Goal: Information Seeking & Learning: Learn about a topic

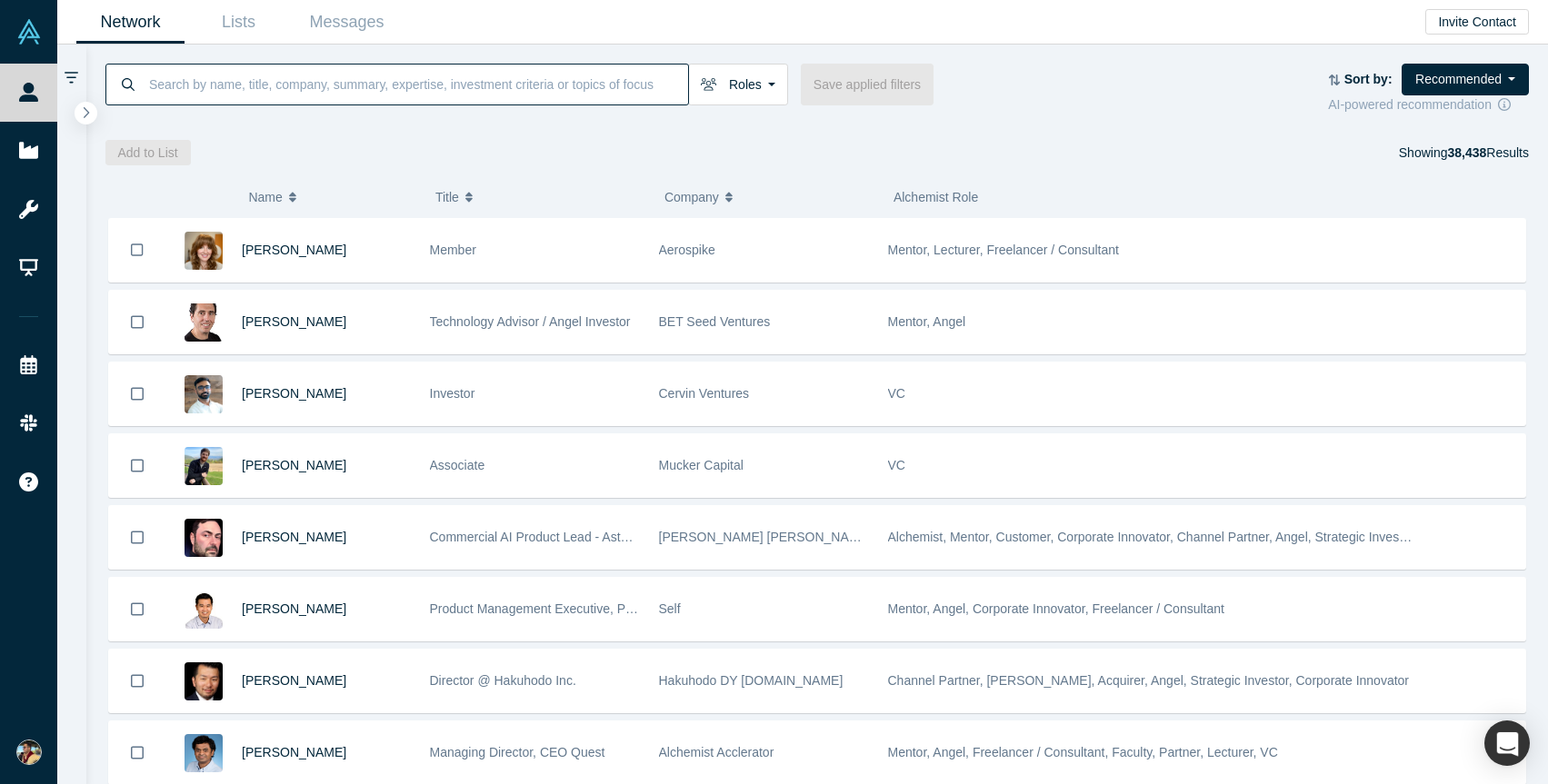
click at [231, 95] on input at bounding box center [418, 84] width 541 height 43
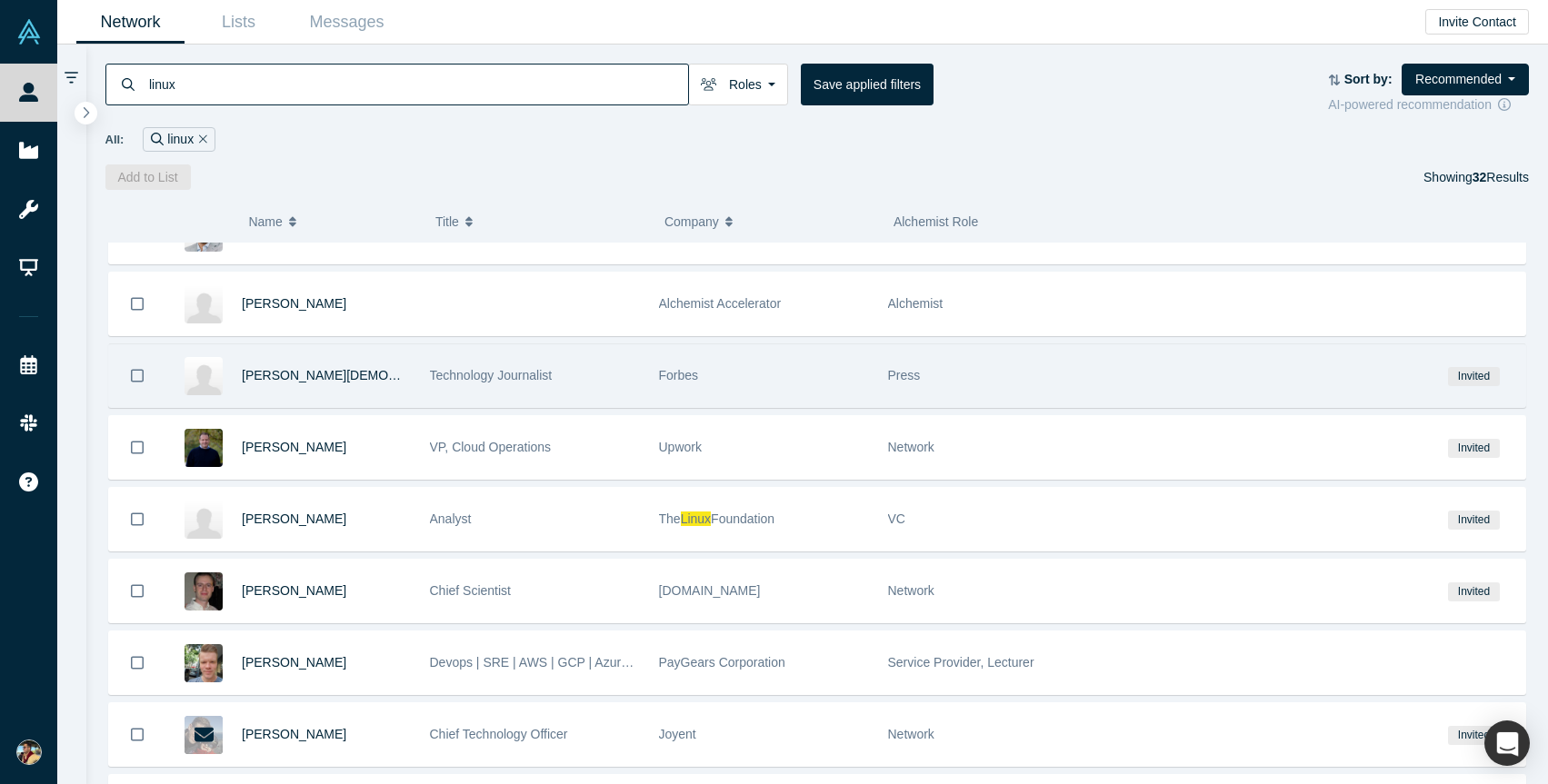
scroll to position [331, 0]
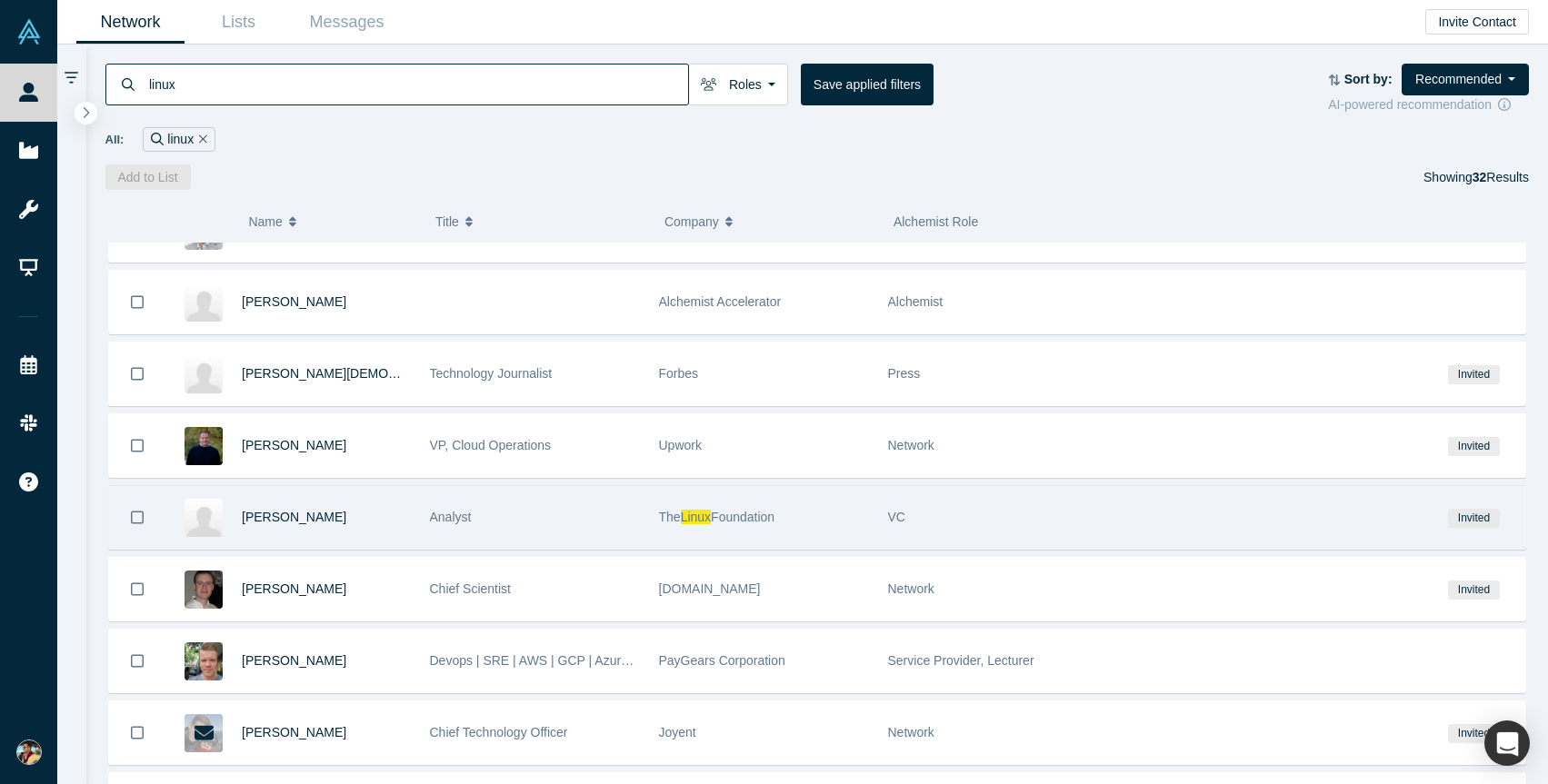
click at [591, 511] on div "Analyst" at bounding box center [535, 517] width 210 height 63
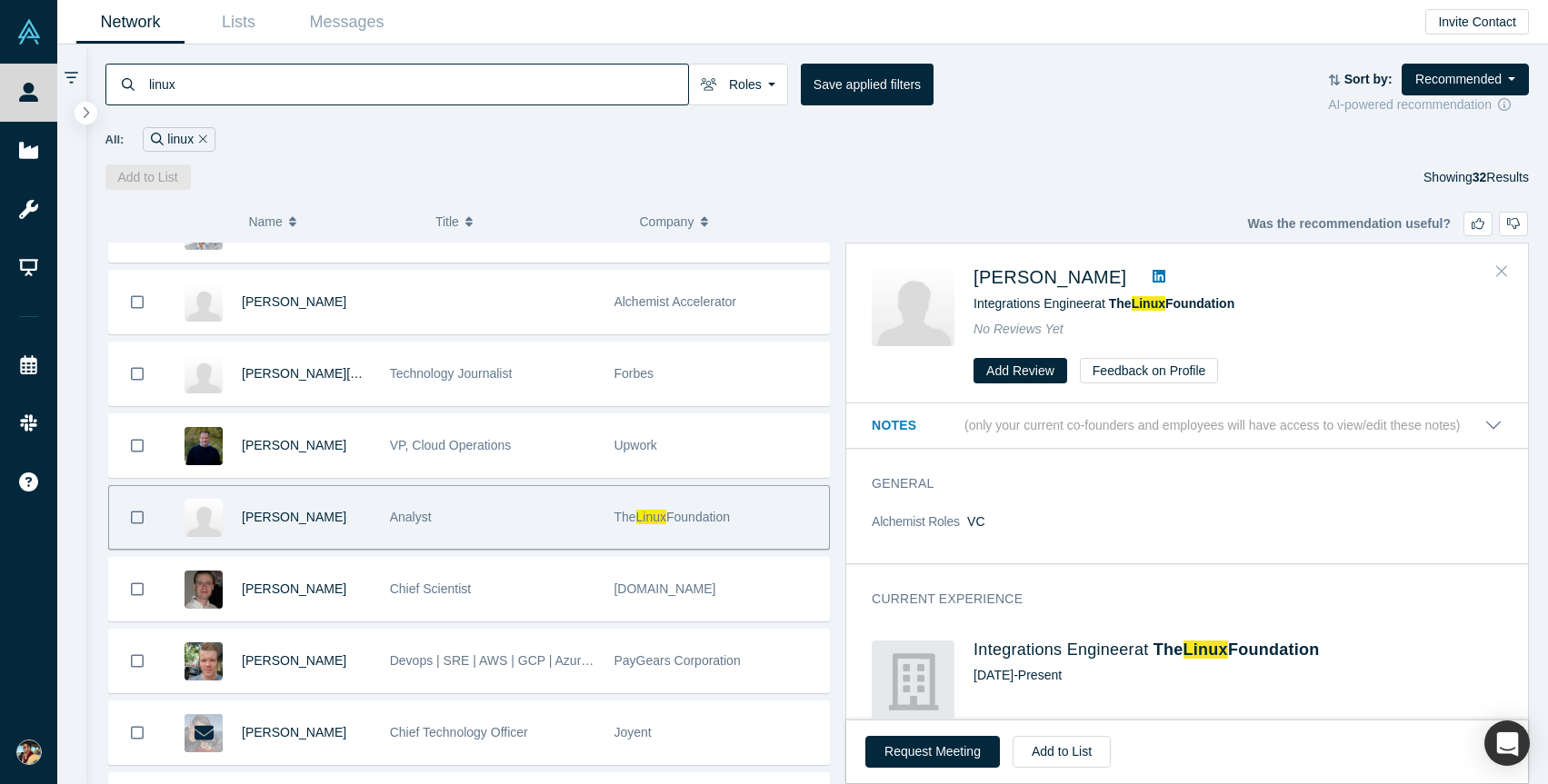
click at [1500, 274] on icon "Close" at bounding box center [1502, 271] width 11 height 11
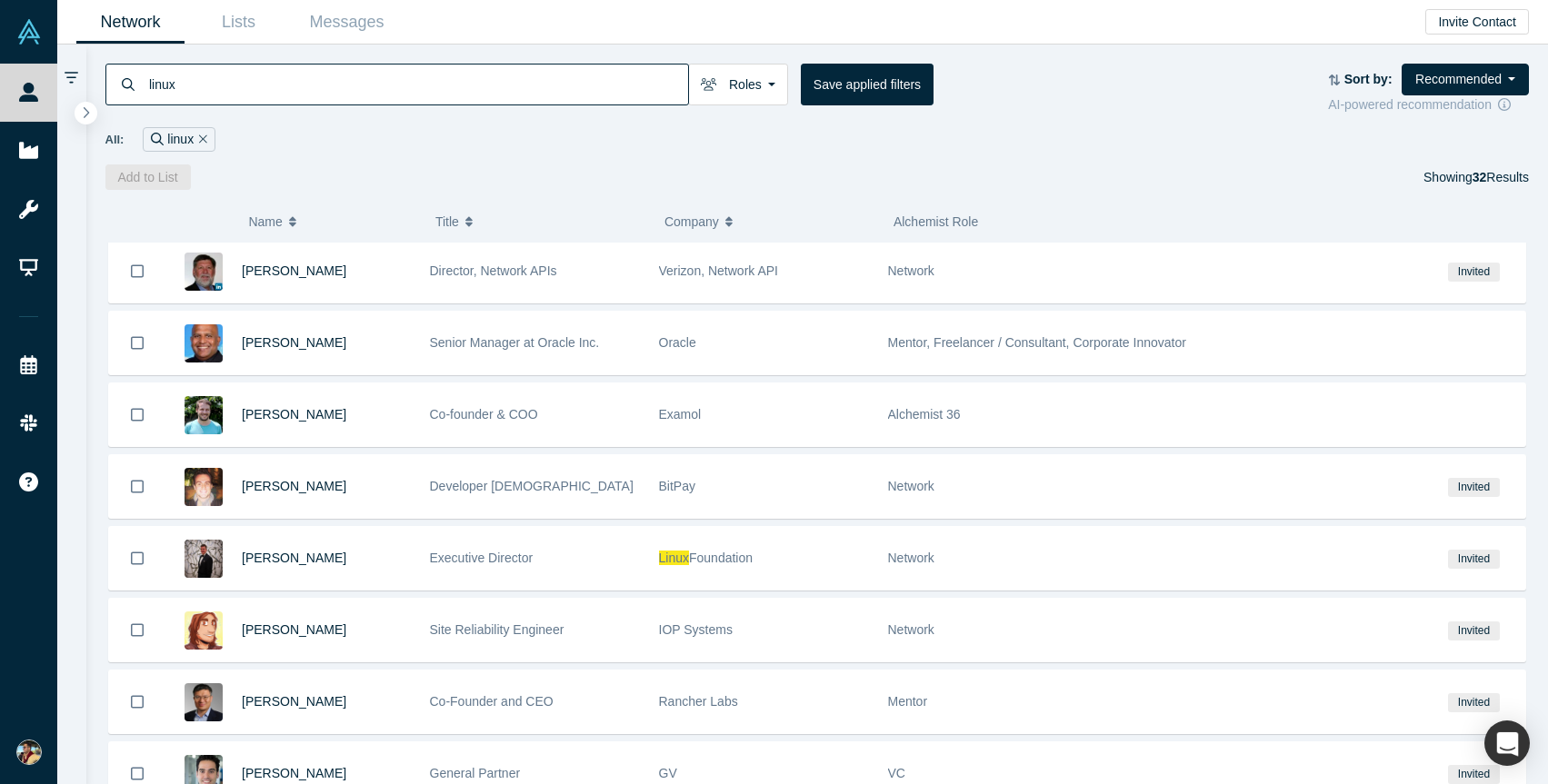
scroll to position [1599, 0]
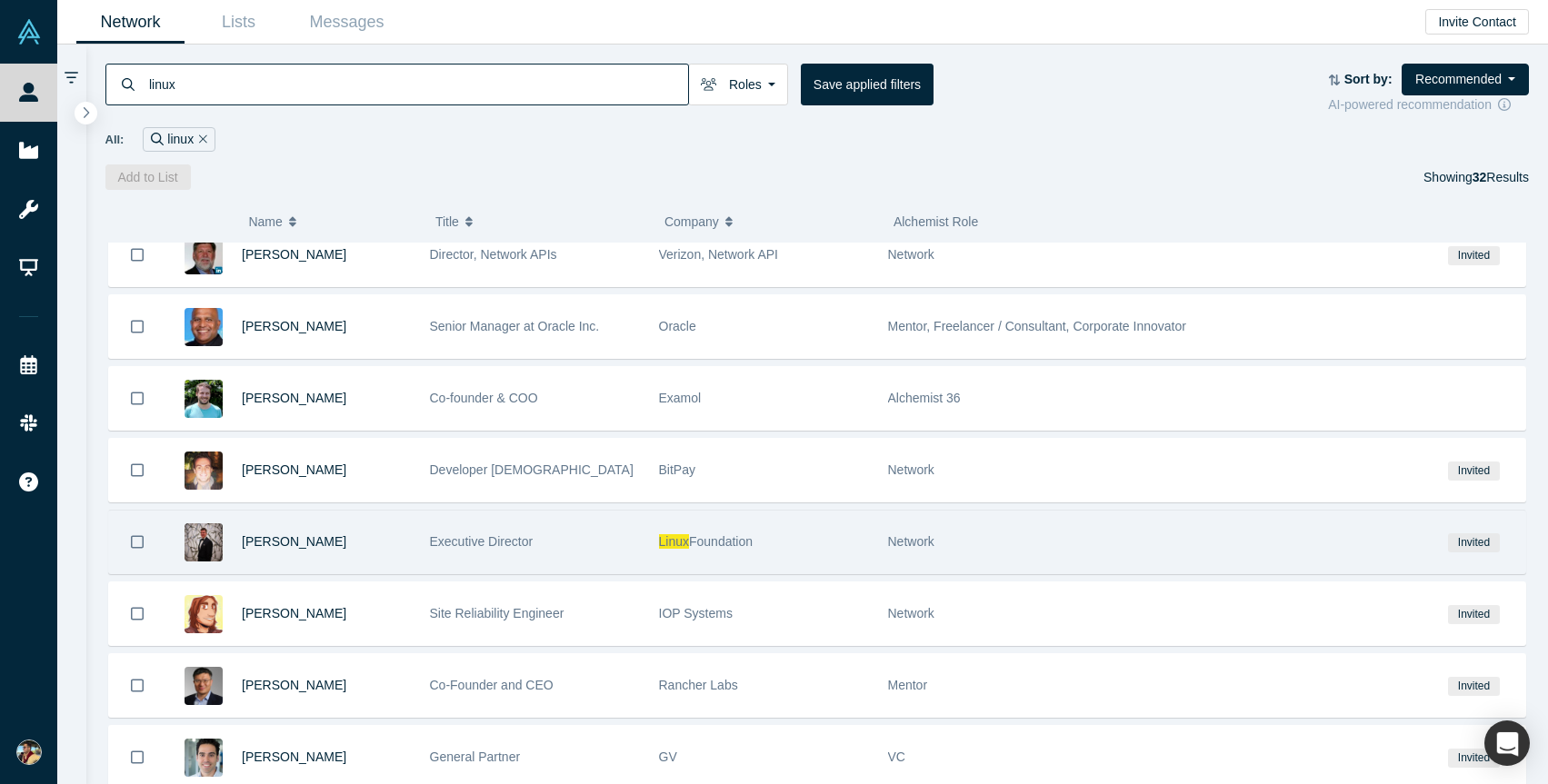
click at [526, 547] on span "Executive Director" at bounding box center [482, 542] width 104 height 15
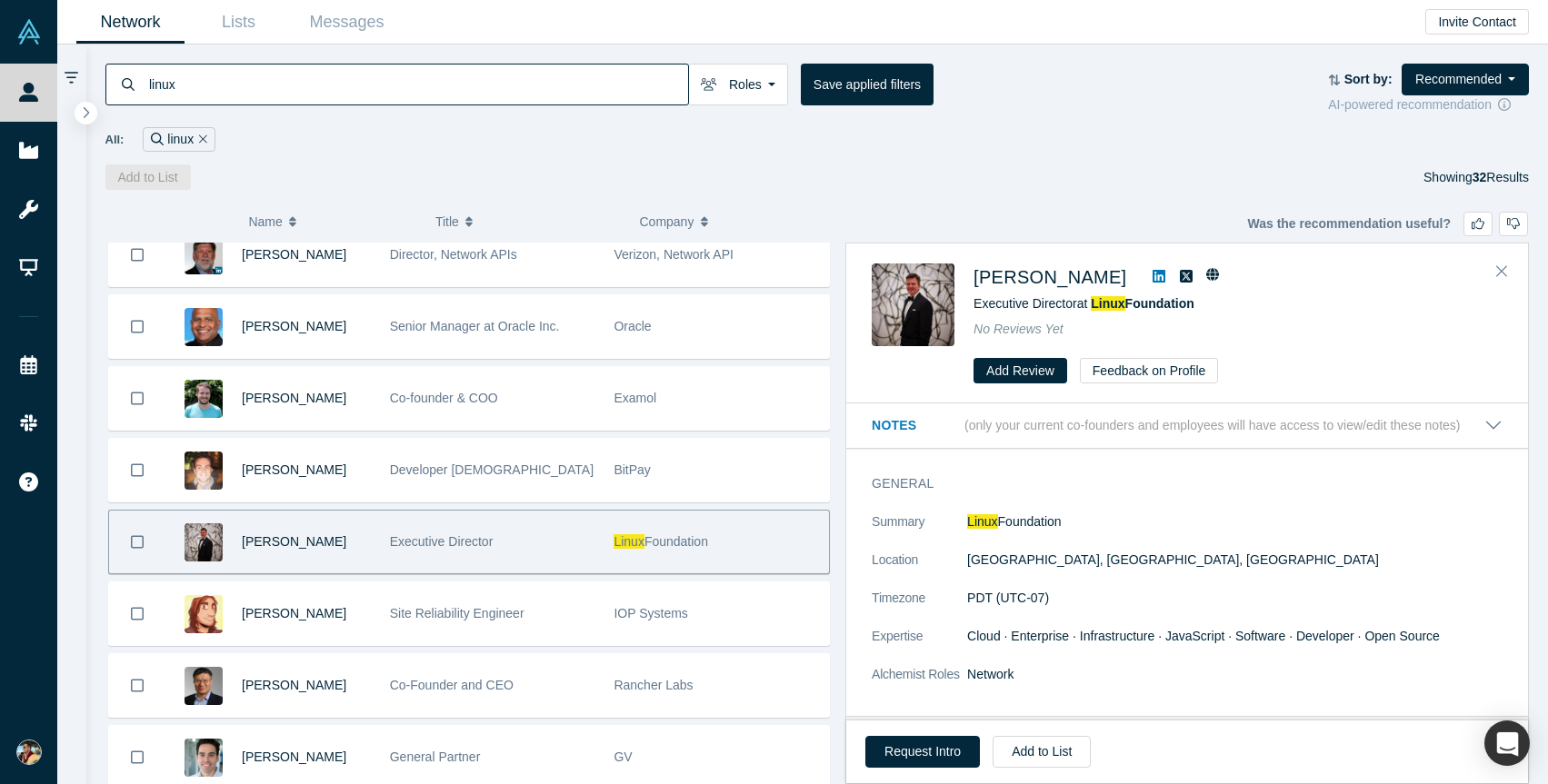
click at [1153, 274] on icon at bounding box center [1159, 276] width 13 height 15
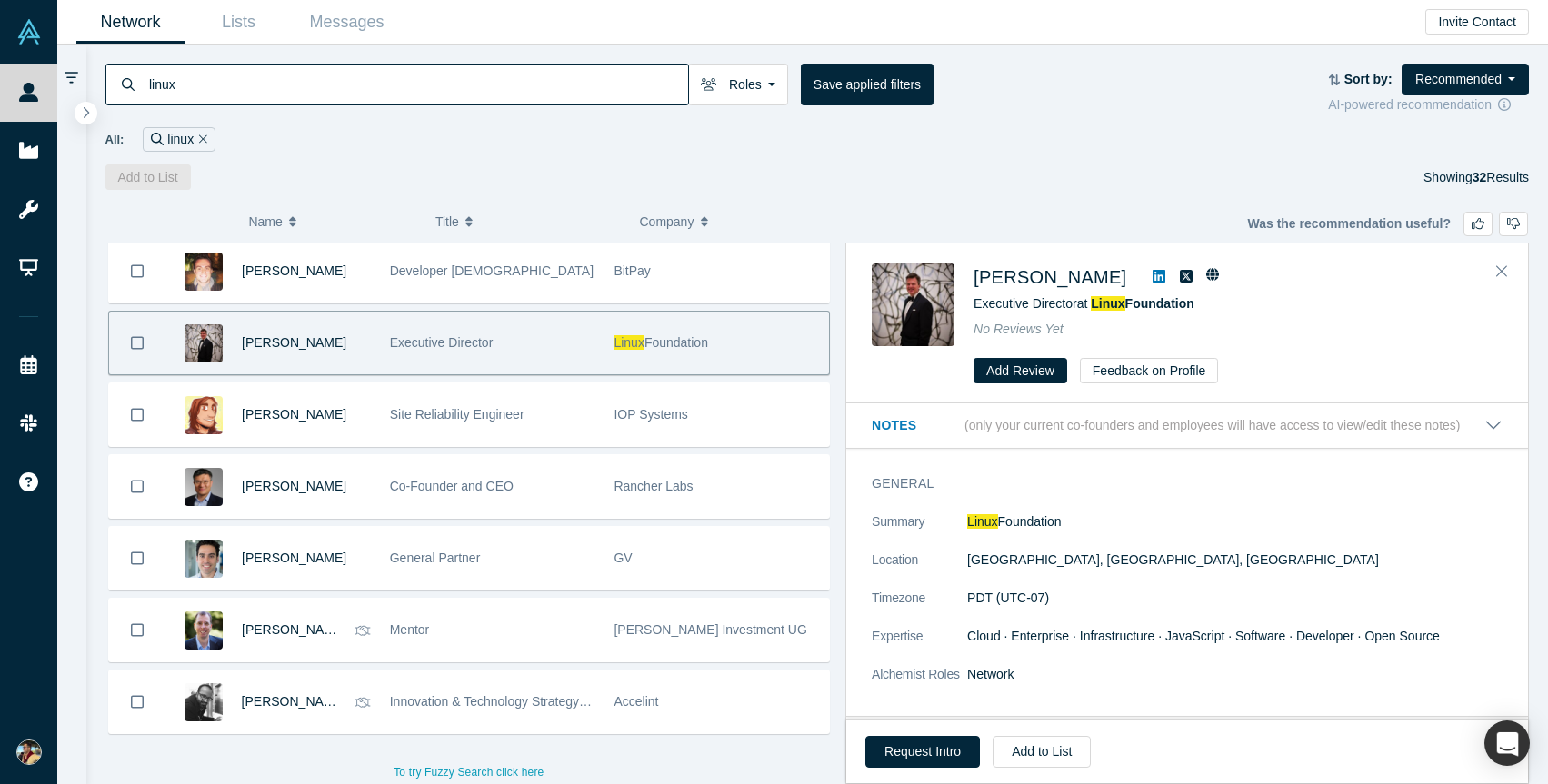
scroll to position [1797, 0]
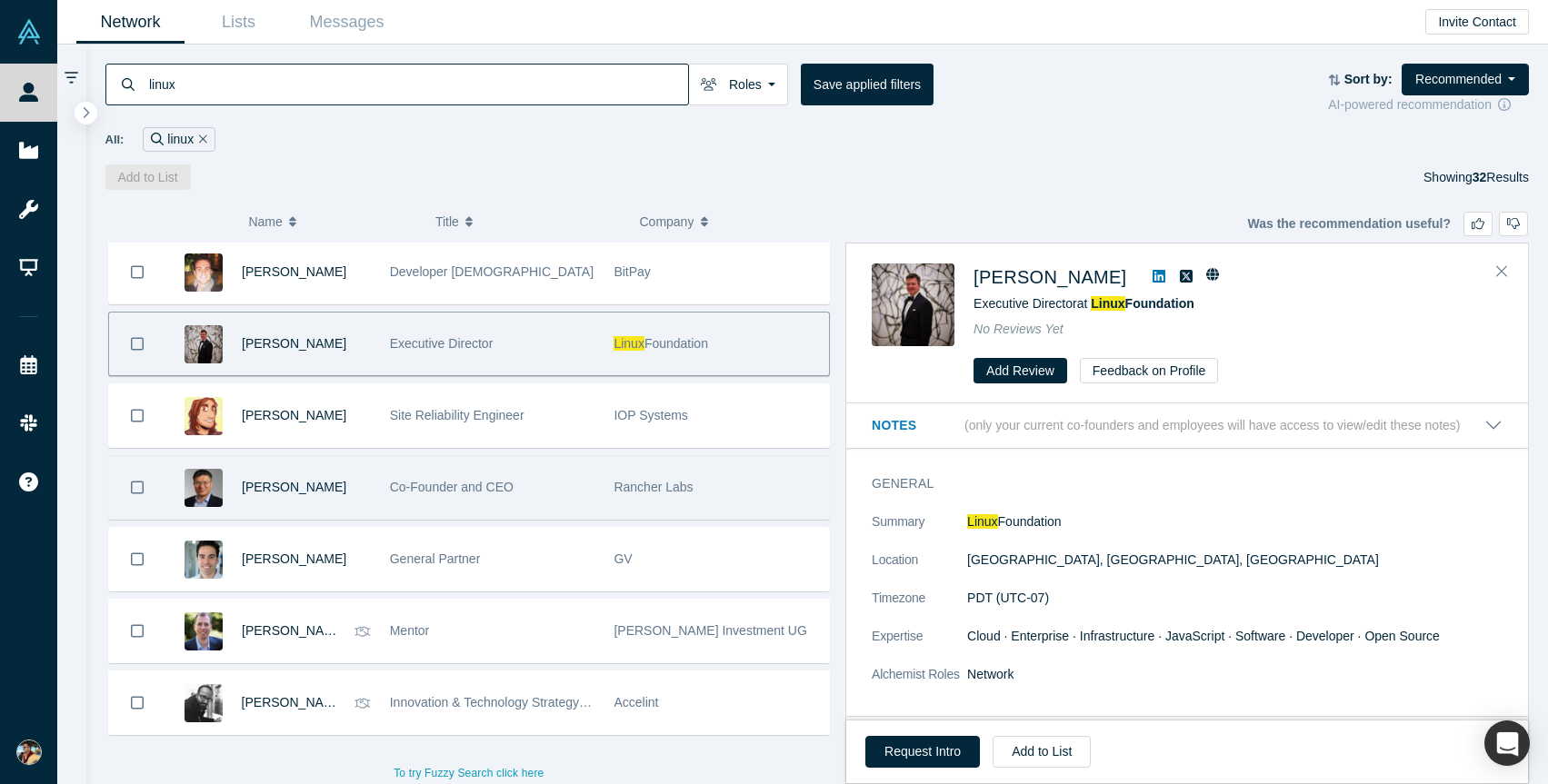
click at [514, 506] on div "Co-Founder and CEO" at bounding box center [493, 487] width 206 height 63
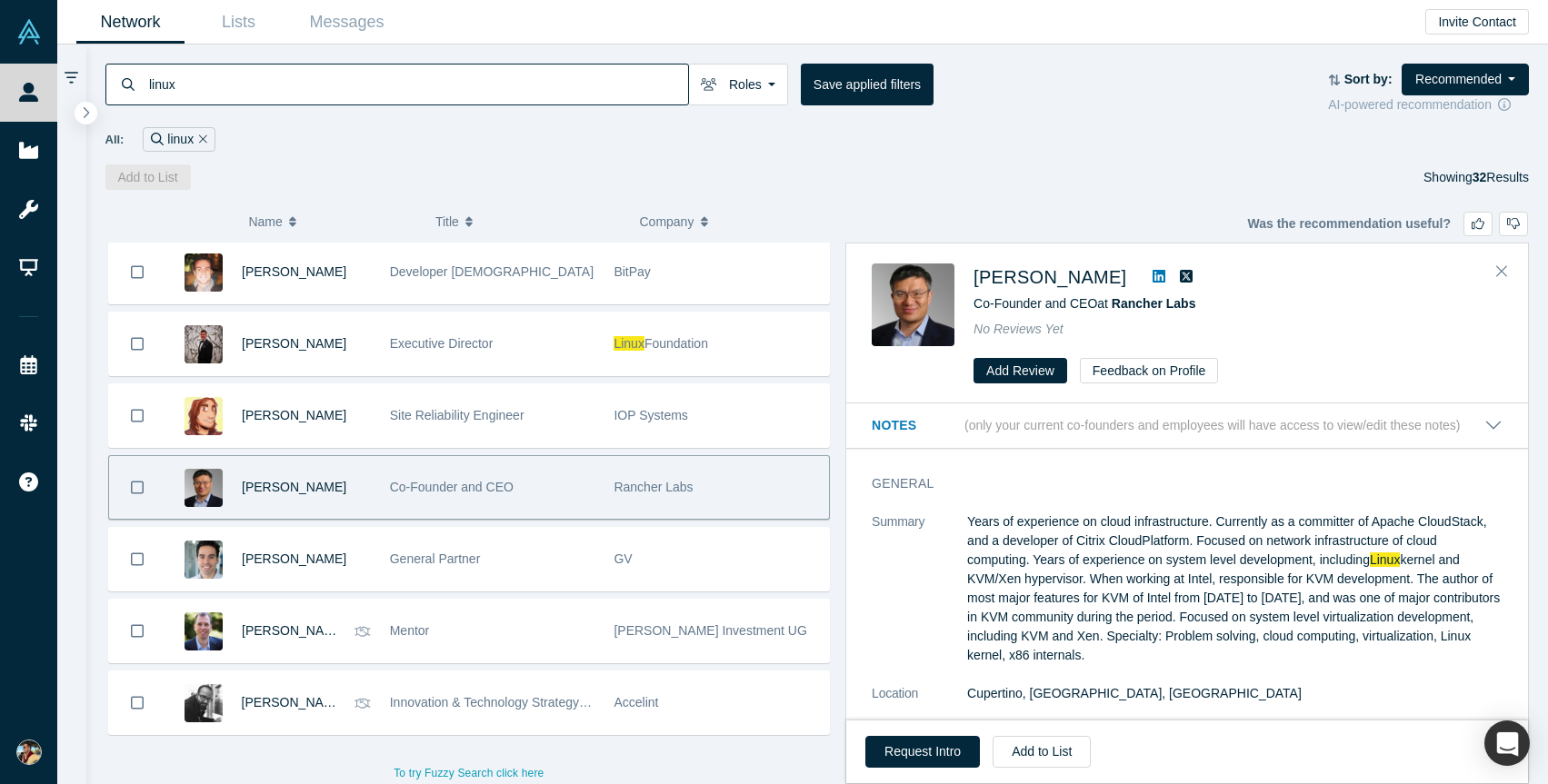
click at [1153, 277] on icon at bounding box center [1159, 276] width 13 height 13
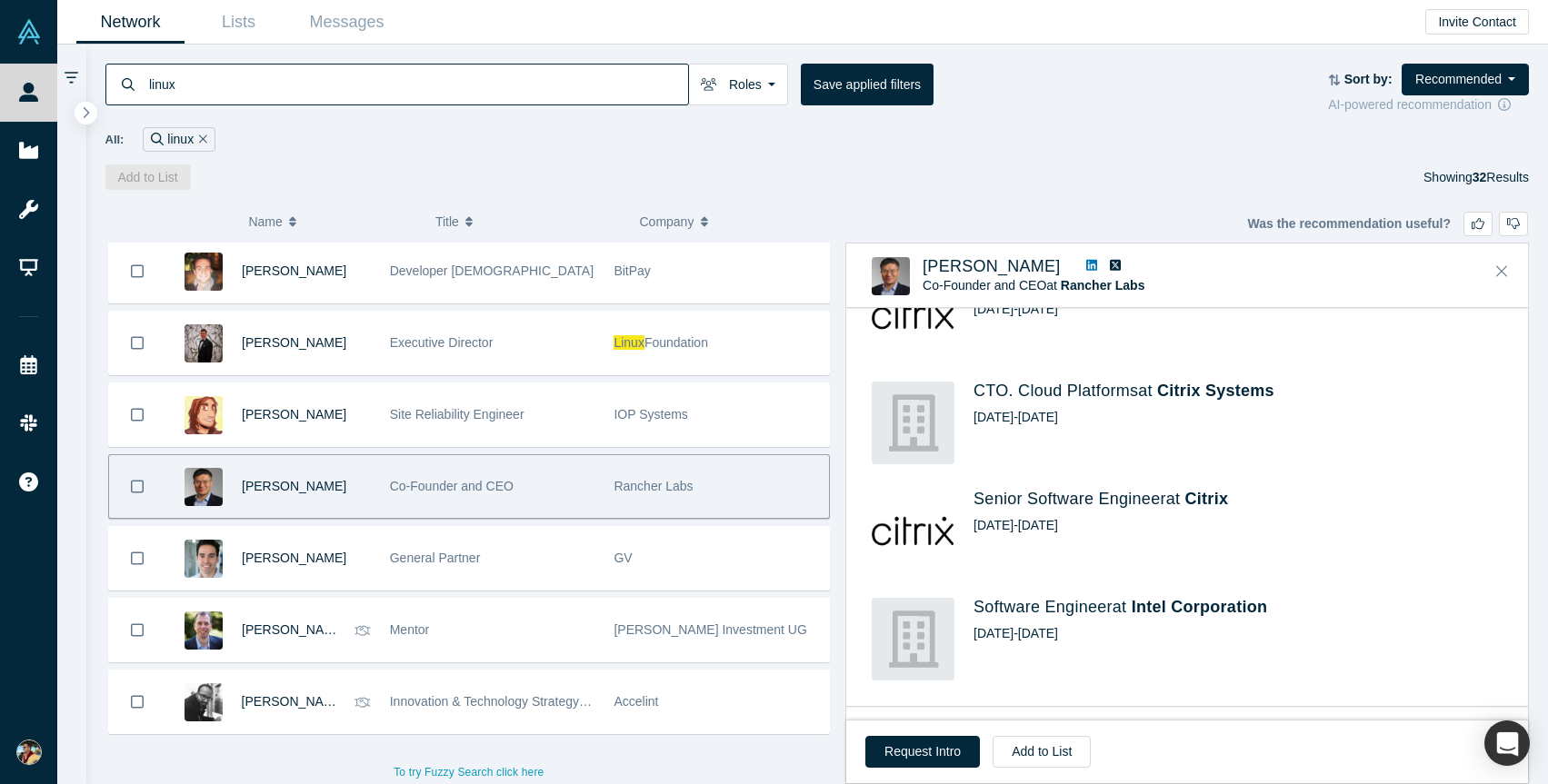
scroll to position [820, 0]
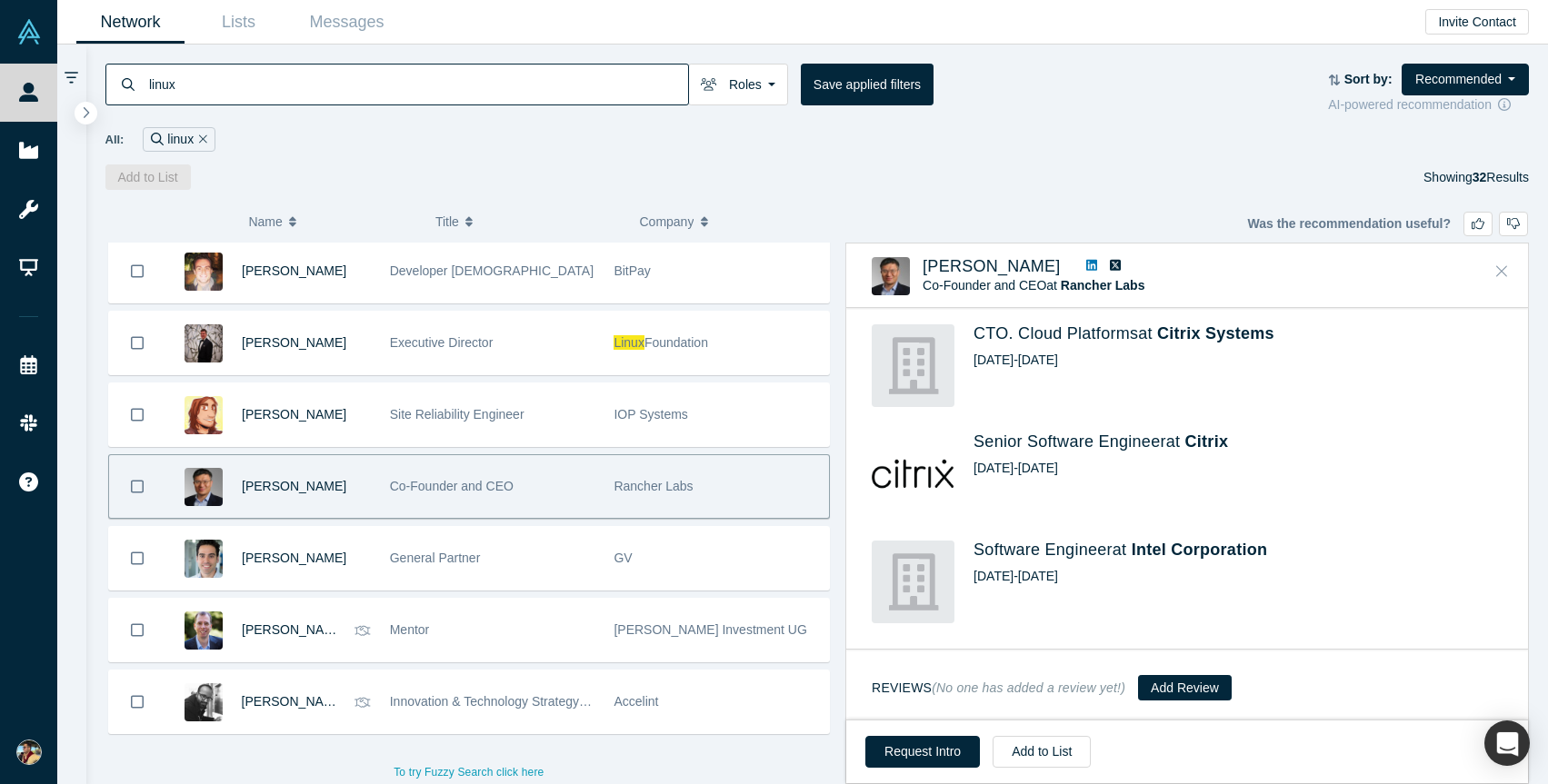
click at [1502, 263] on icon "Close" at bounding box center [1502, 270] width 11 height 16
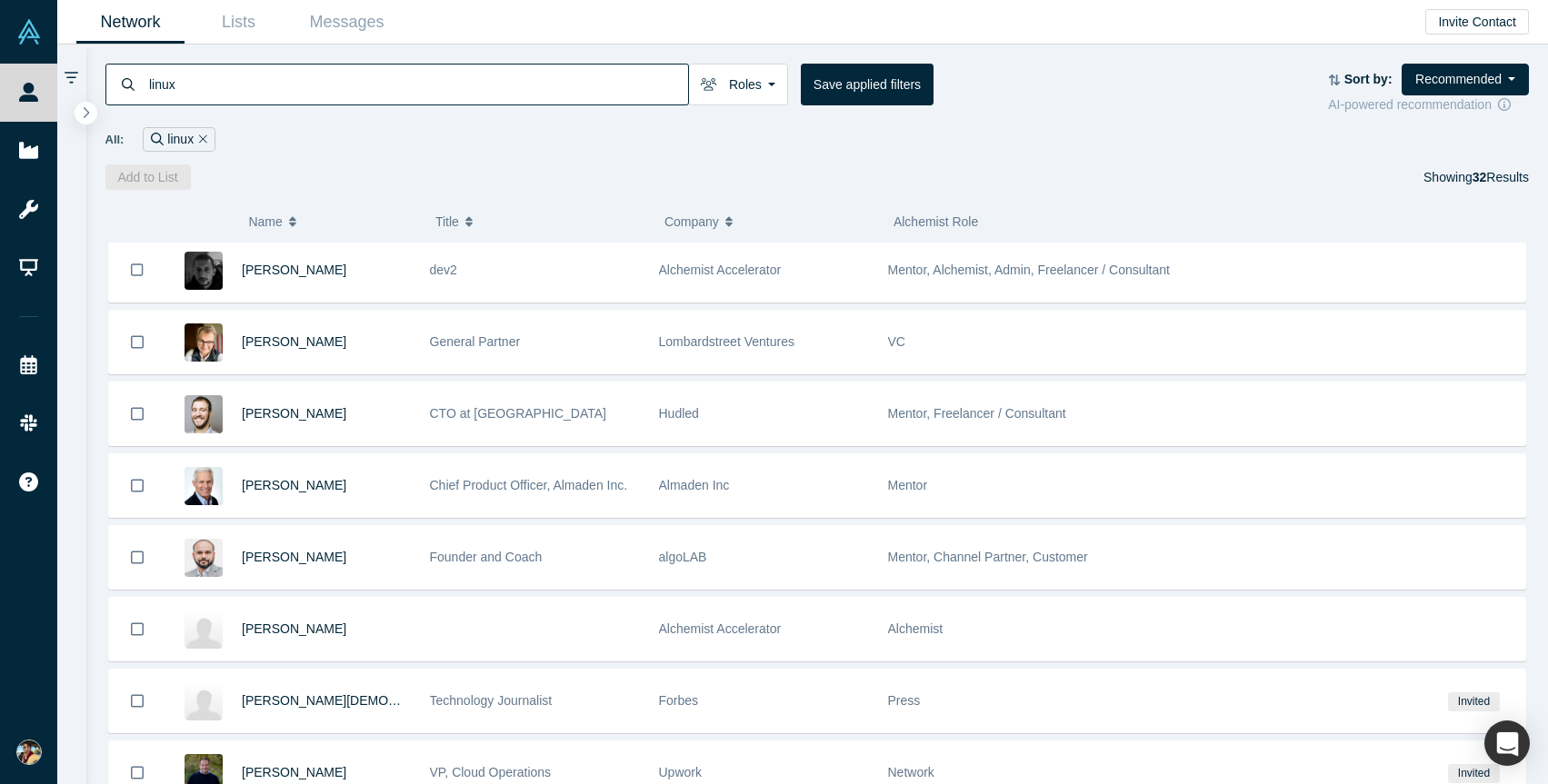
scroll to position [0, 0]
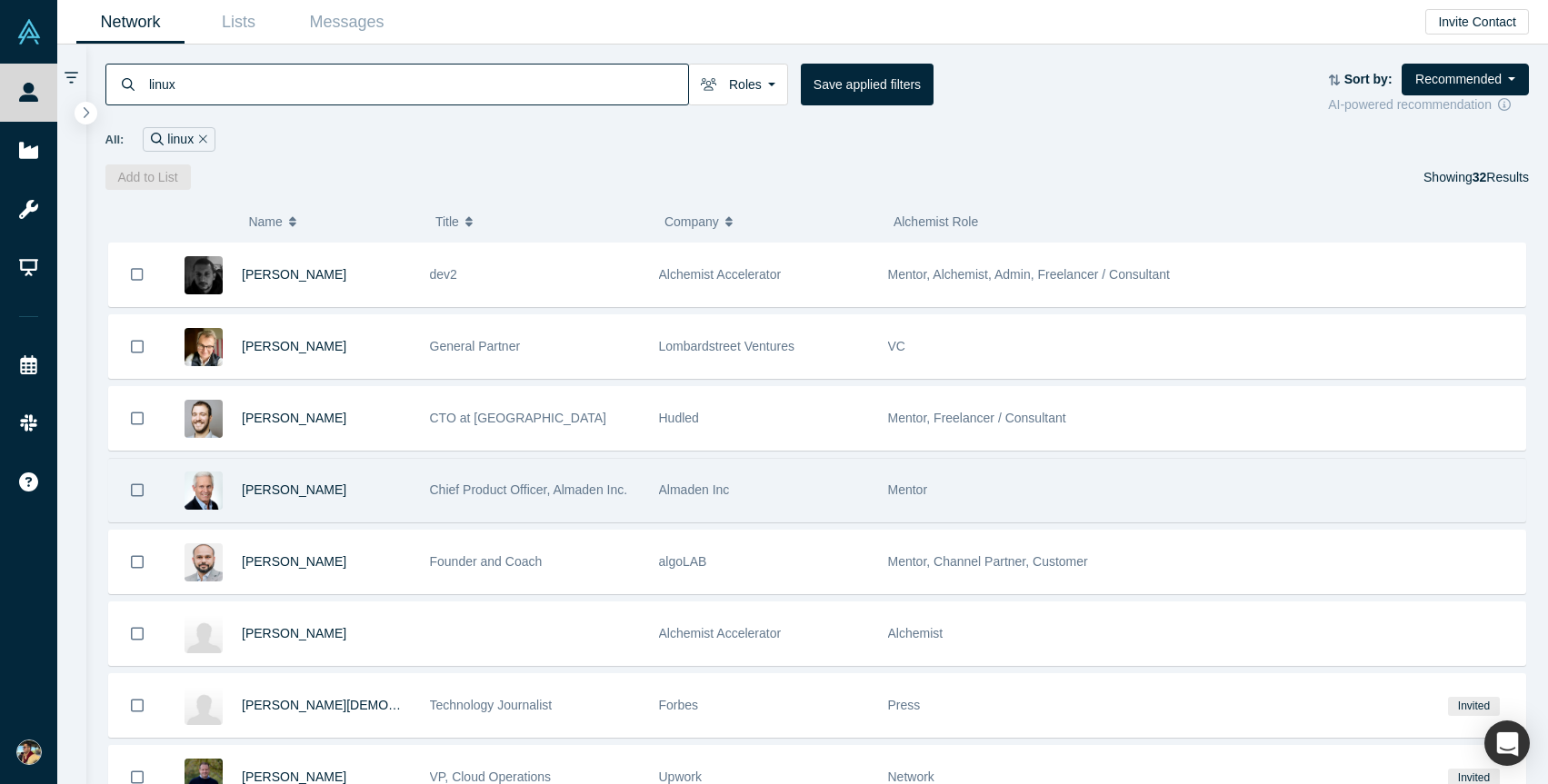
click at [620, 491] on span "Chief Product Officer, Almaden Inc." at bounding box center [529, 490] width 199 height 15
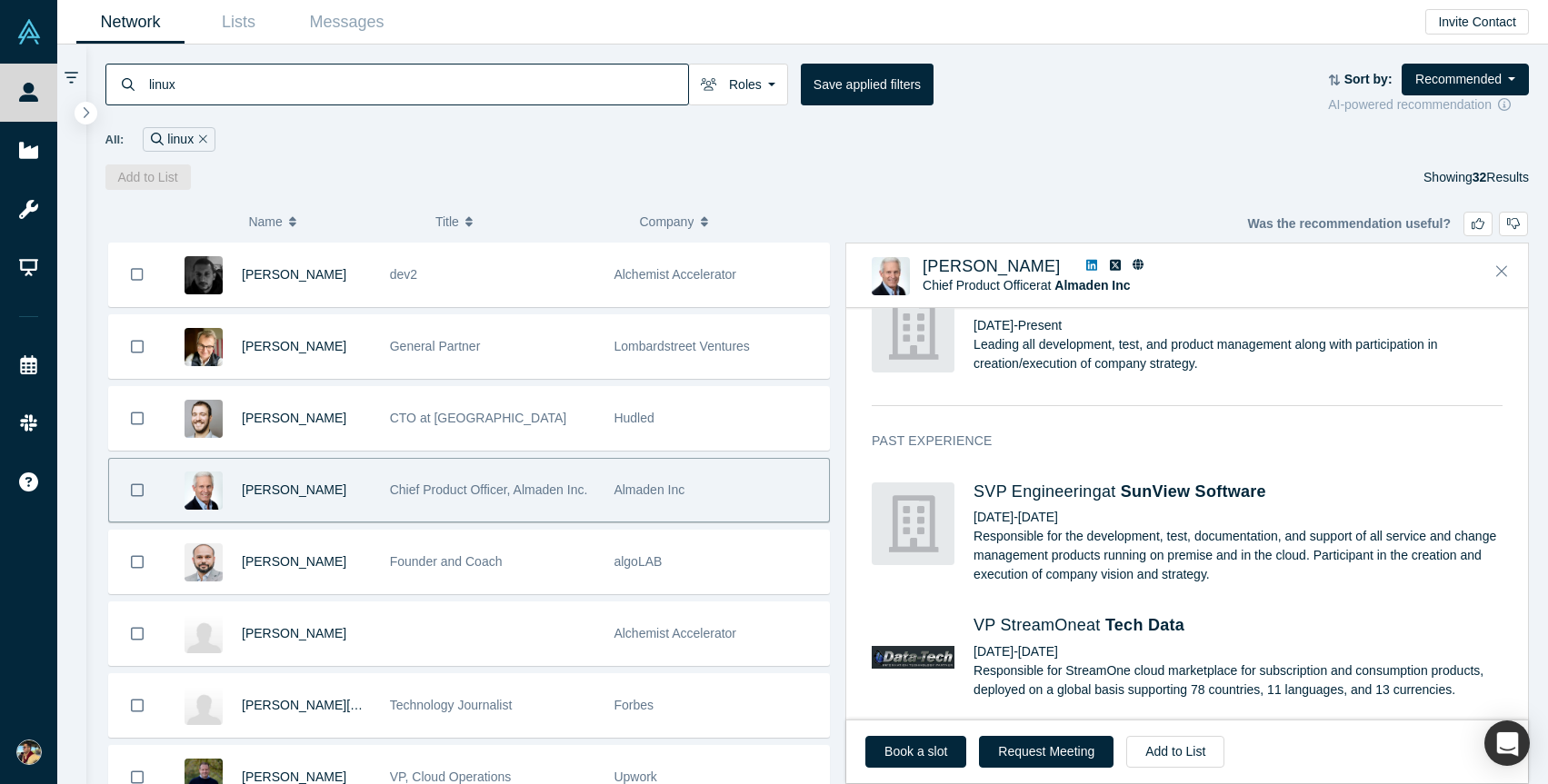
scroll to position [663, 0]
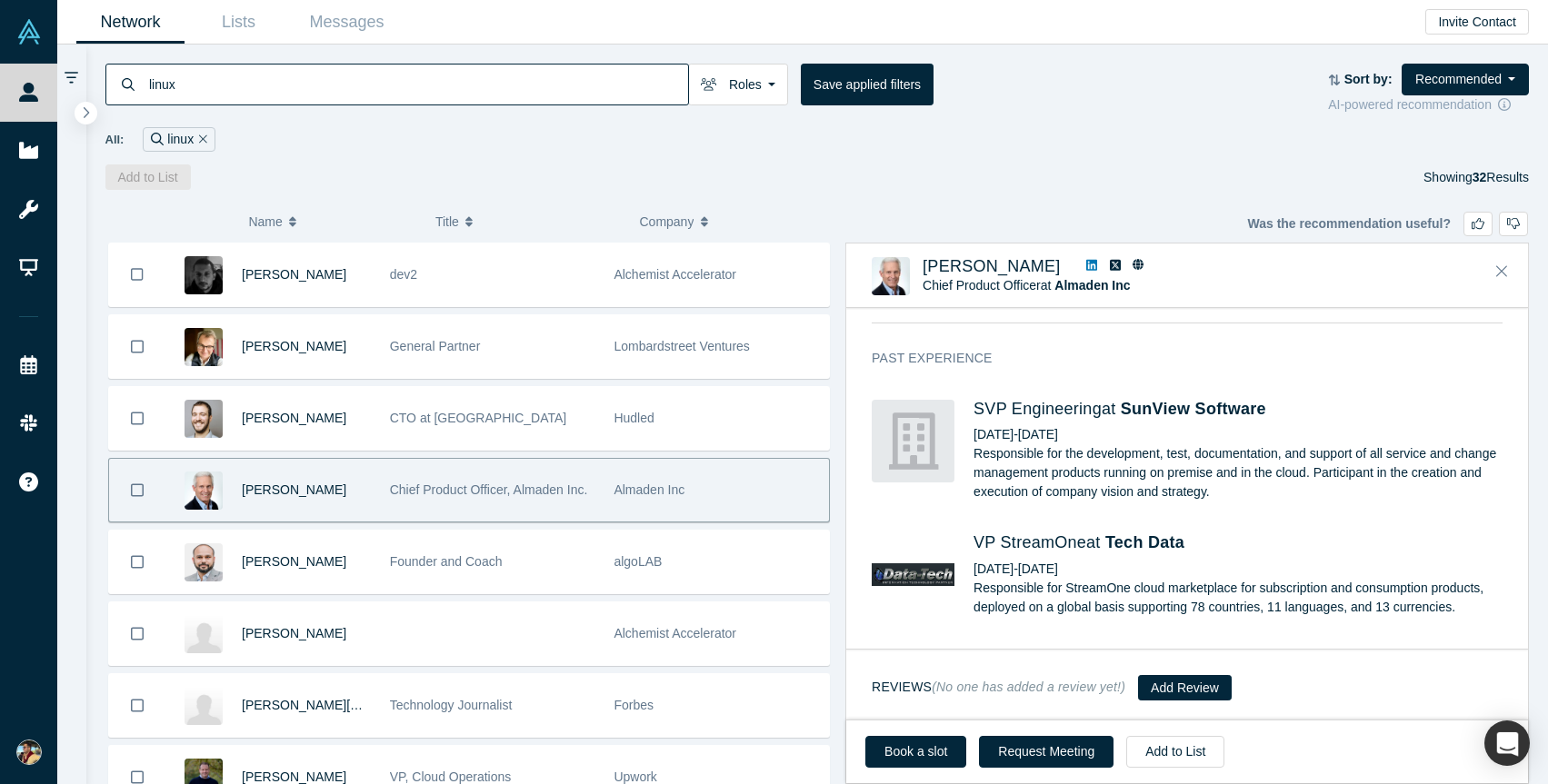
click at [1081, 267] on link at bounding box center [1092, 266] width 24 height 19
click at [1507, 280] on button "Close" at bounding box center [1502, 271] width 27 height 29
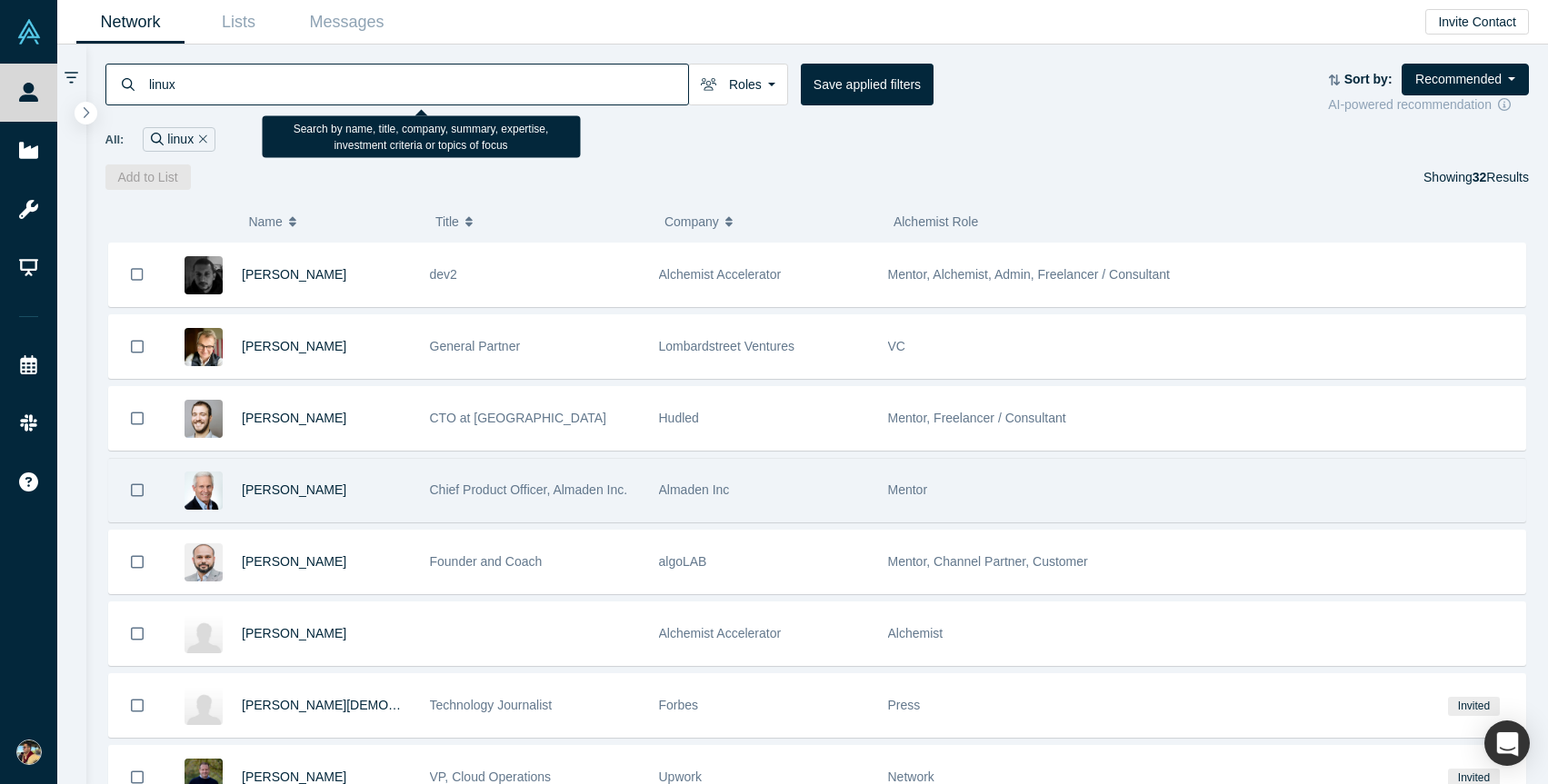
click at [262, 80] on input "linux" at bounding box center [418, 84] width 541 height 43
type input "l"
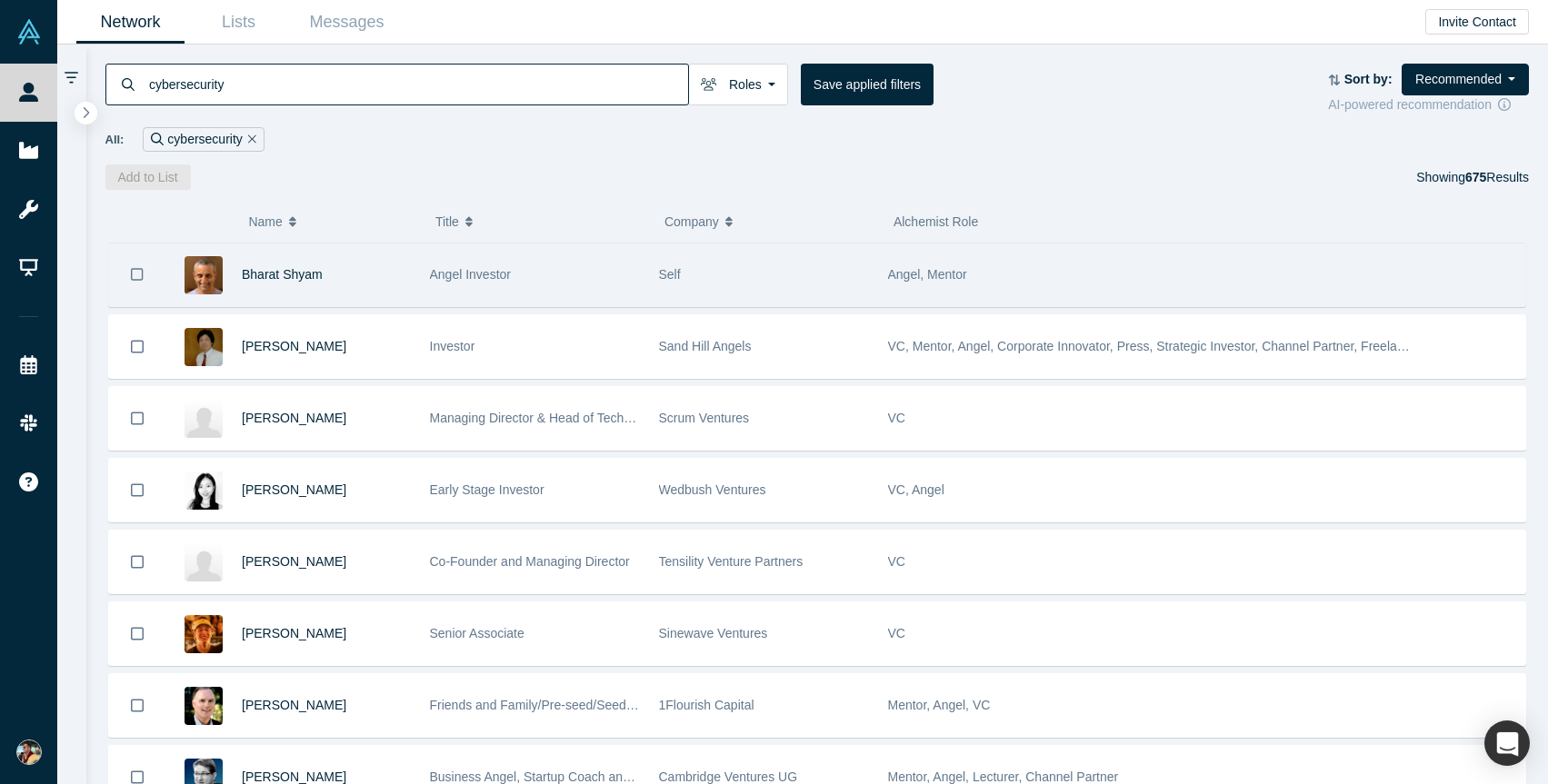
type input "cybersecurity"
click at [675, 279] on span "Self" at bounding box center [670, 274] width 22 height 15
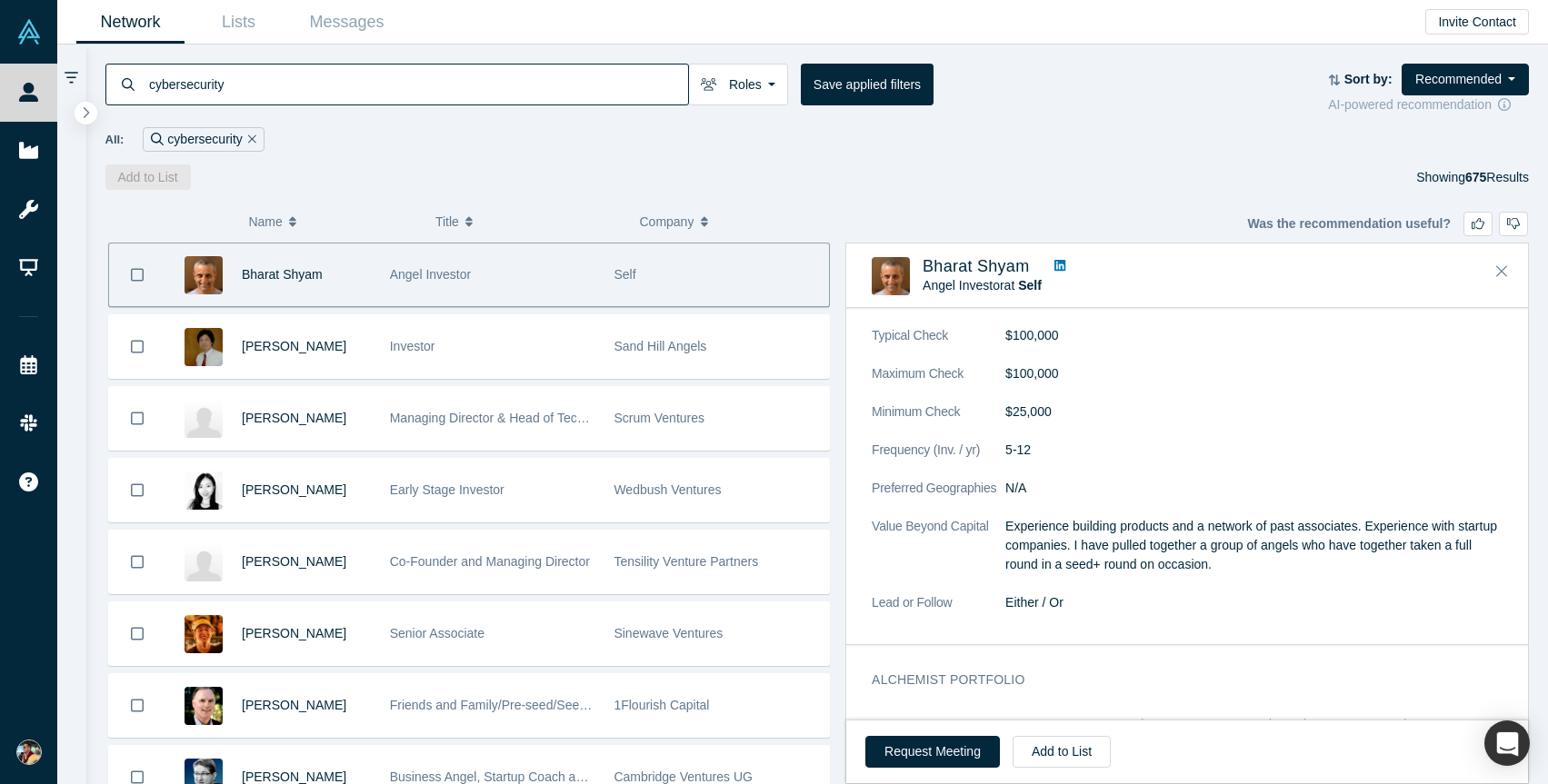
scroll to position [1436, 0]
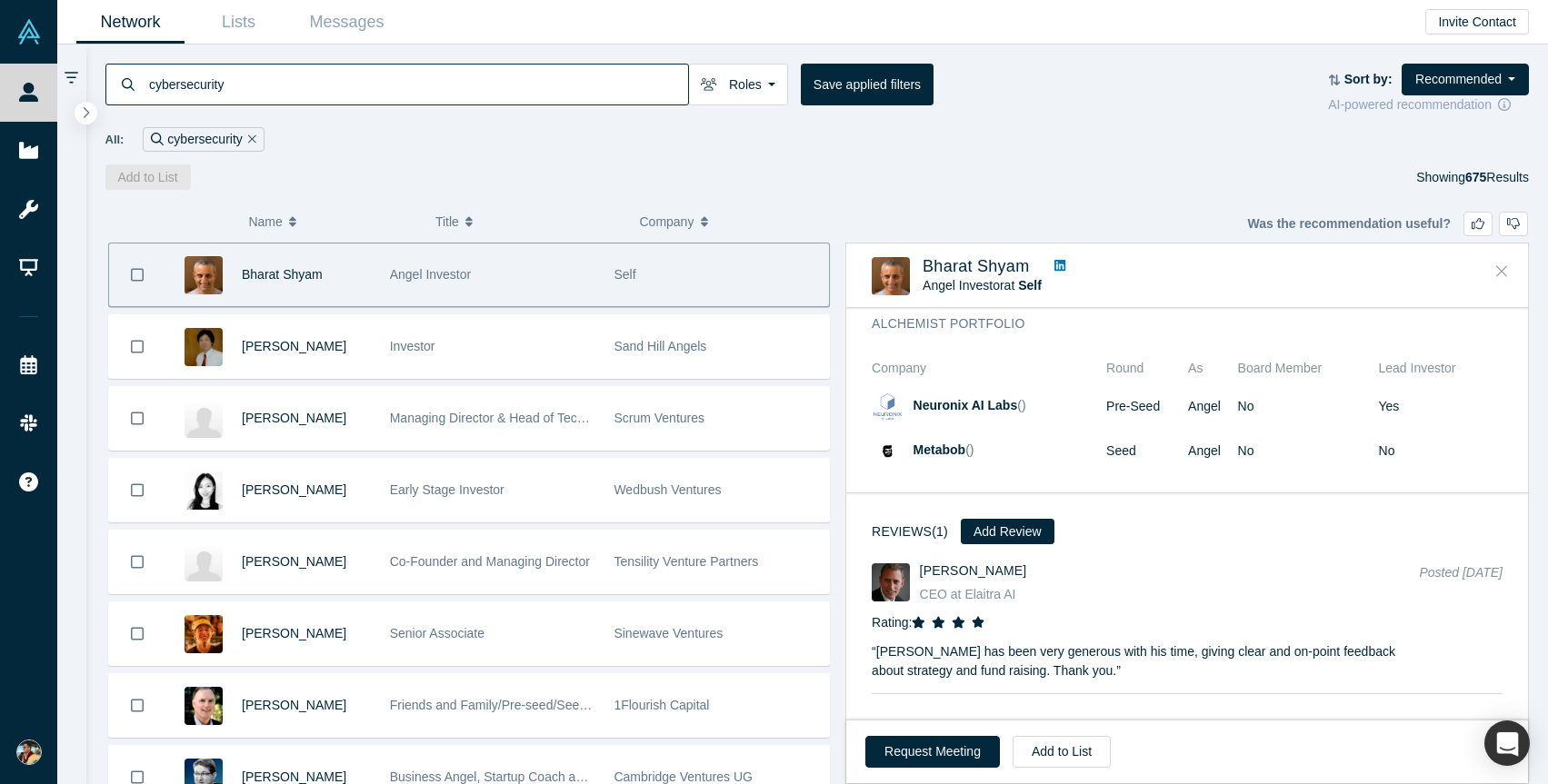
click at [1502, 274] on icon "Close" at bounding box center [1502, 270] width 11 height 16
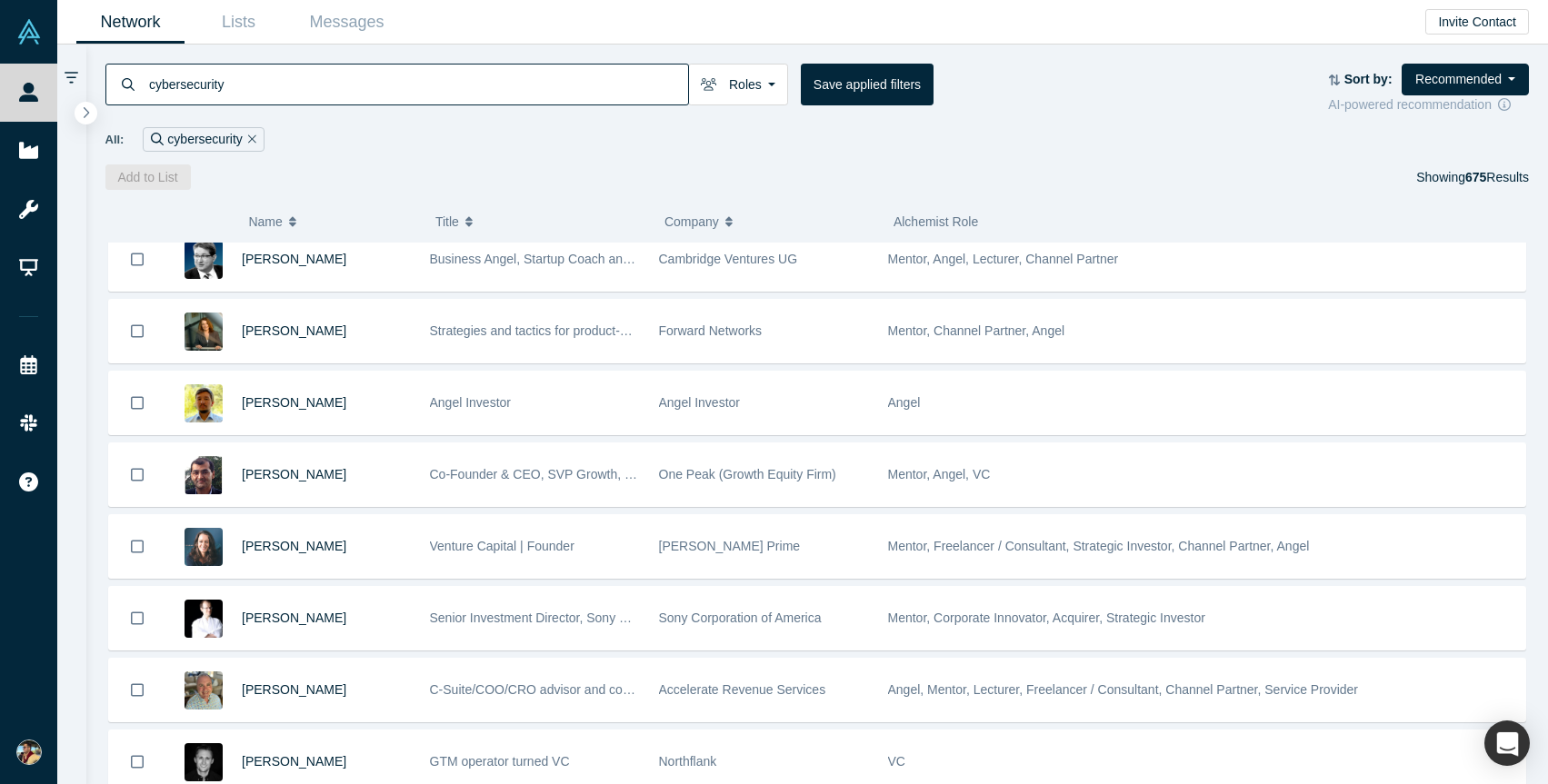
scroll to position [524, 0]
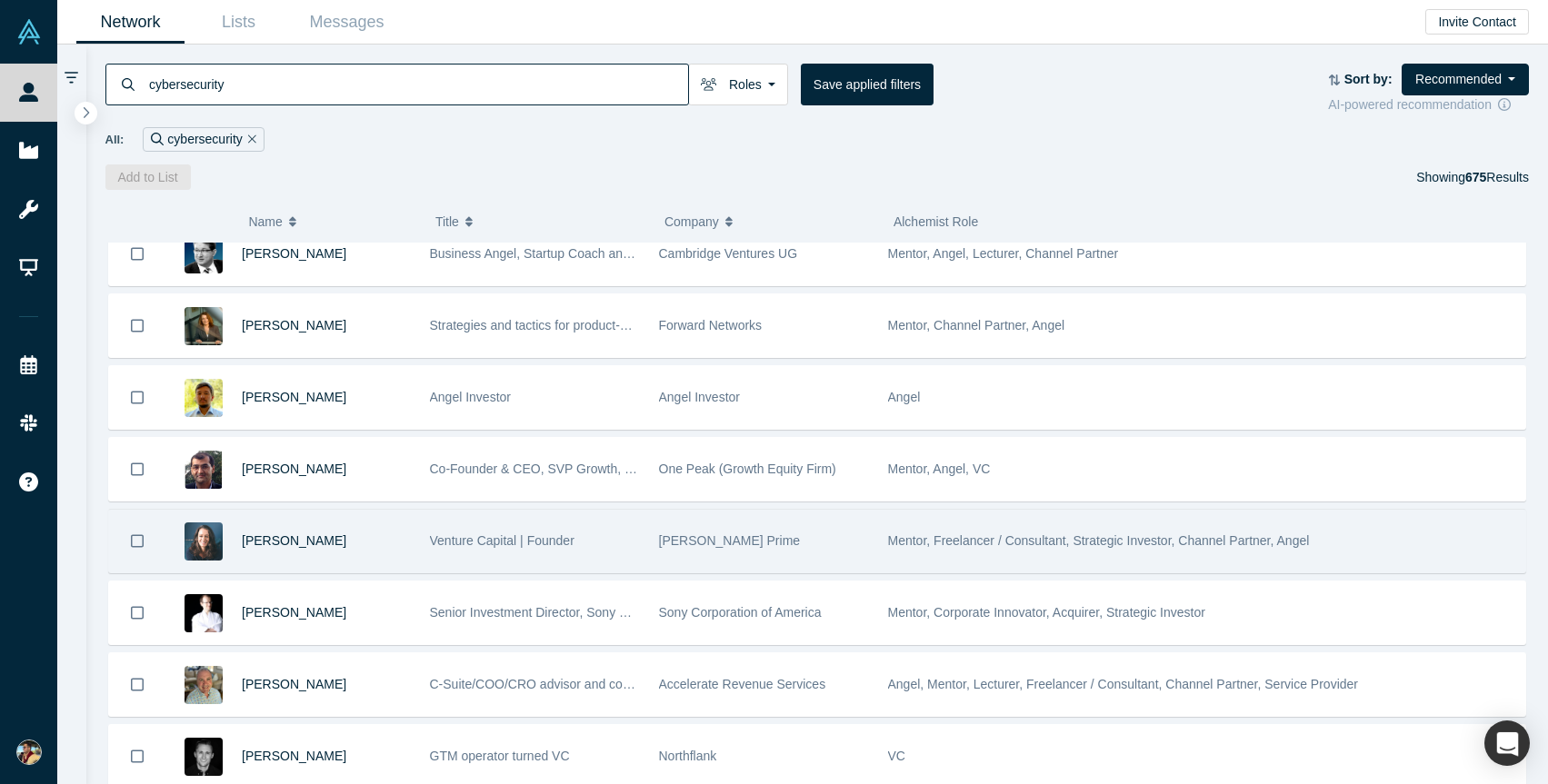
click at [416, 558] on div "[PERSON_NAME]" at bounding box center [292, 541] width 254 height 63
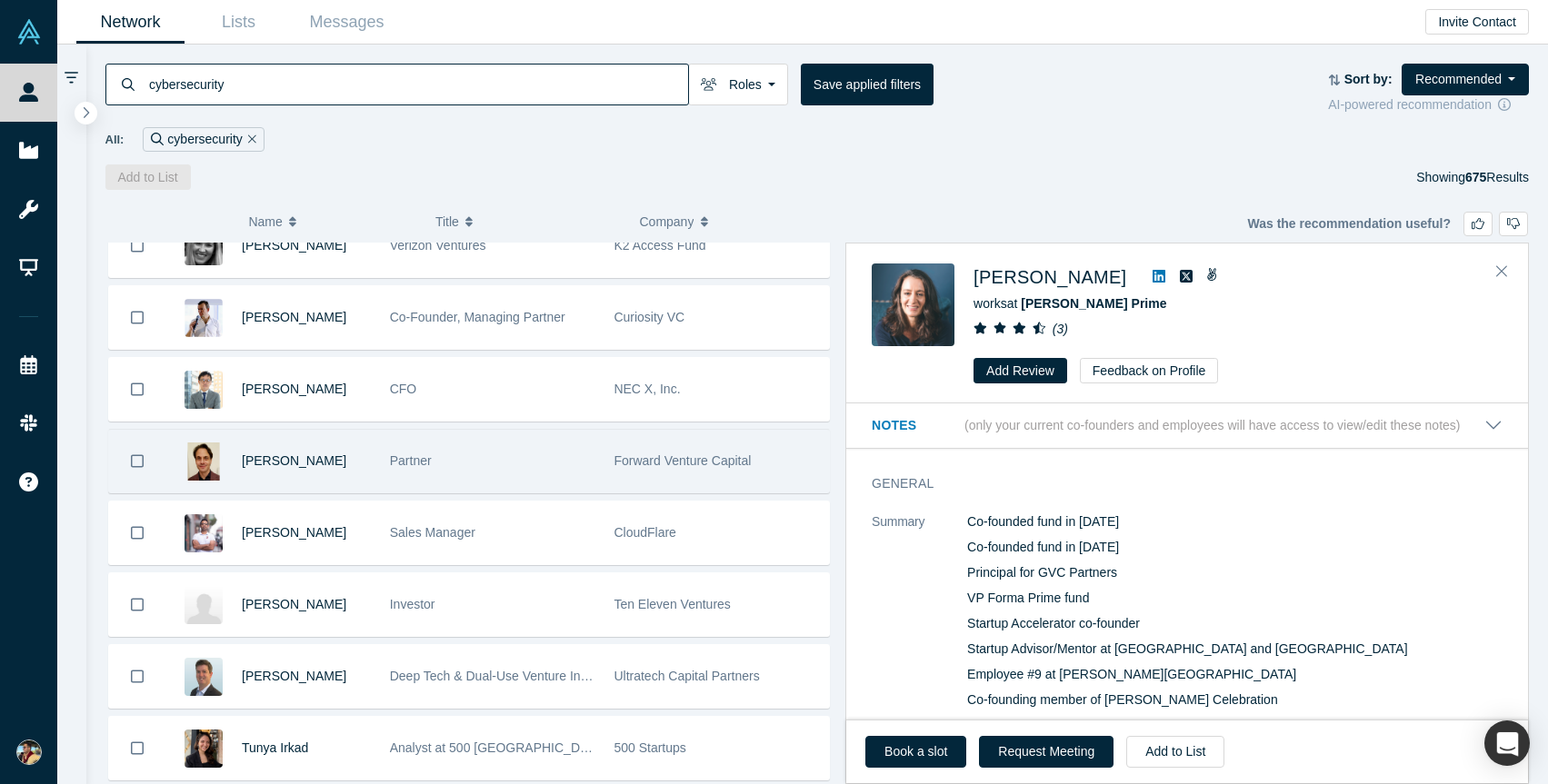
scroll to position [1539, 0]
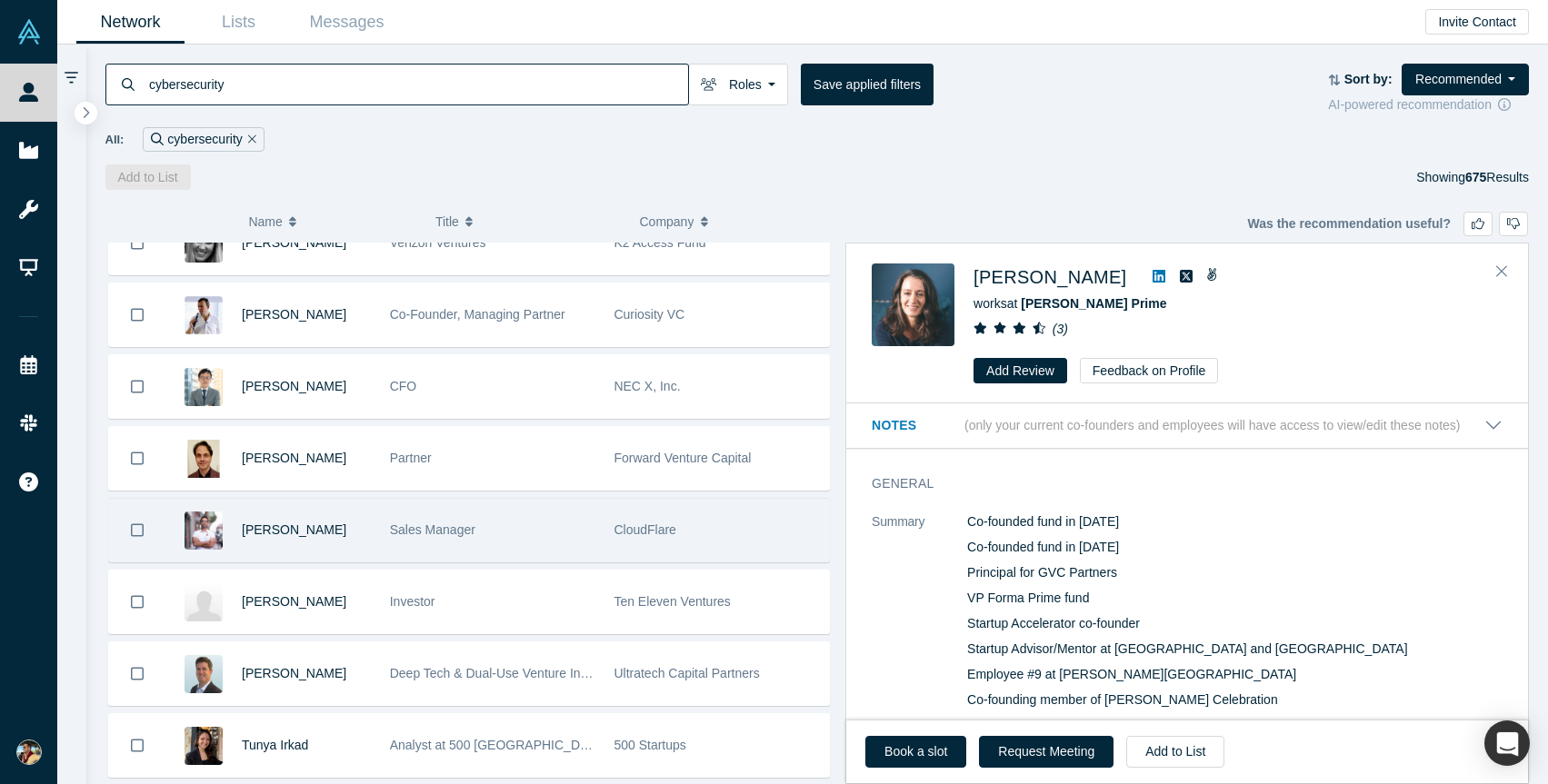
click at [336, 517] on div "[PERSON_NAME]" at bounding box center [306, 530] width 129 height 63
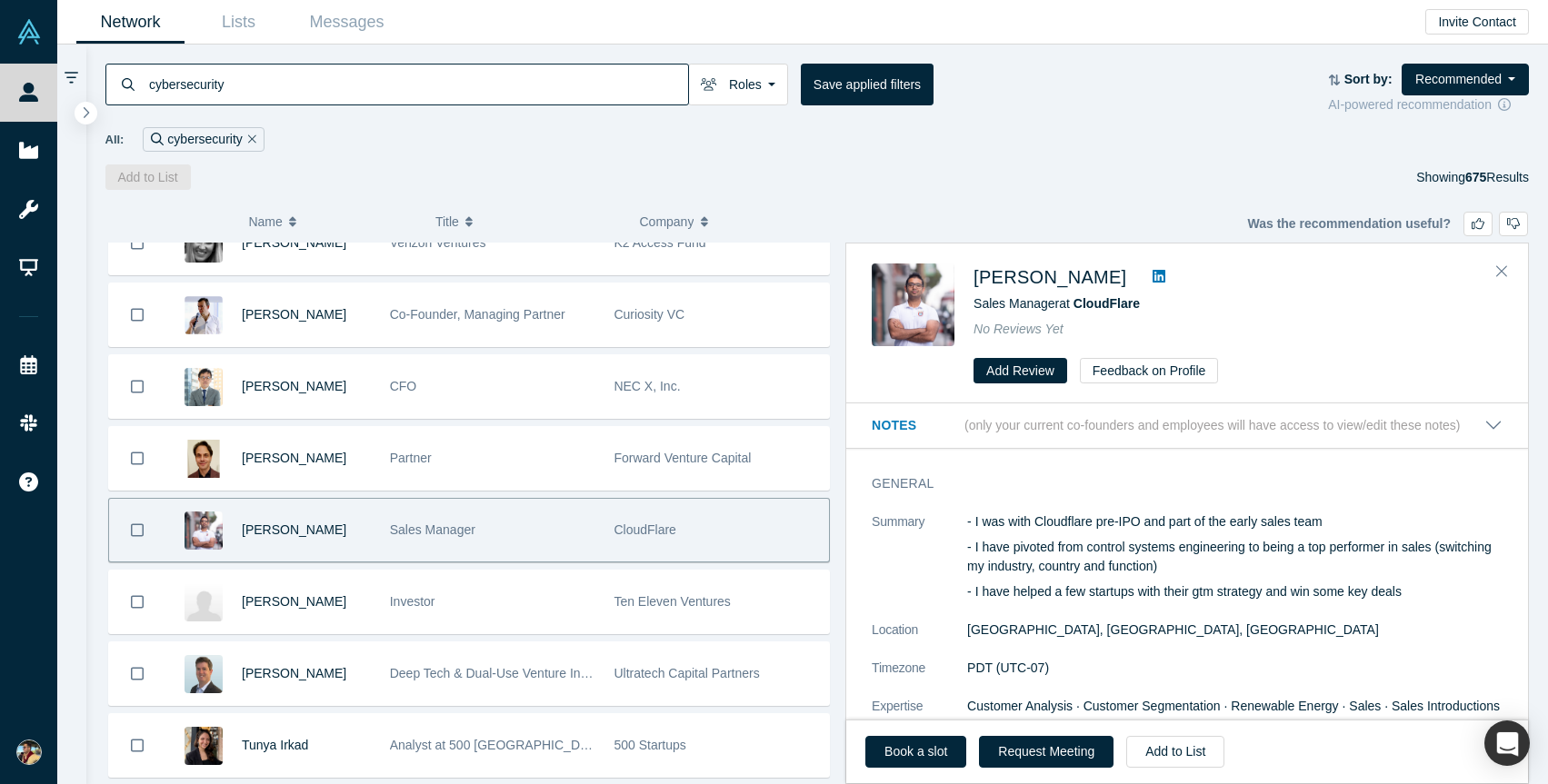
click at [1153, 274] on icon at bounding box center [1159, 276] width 13 height 13
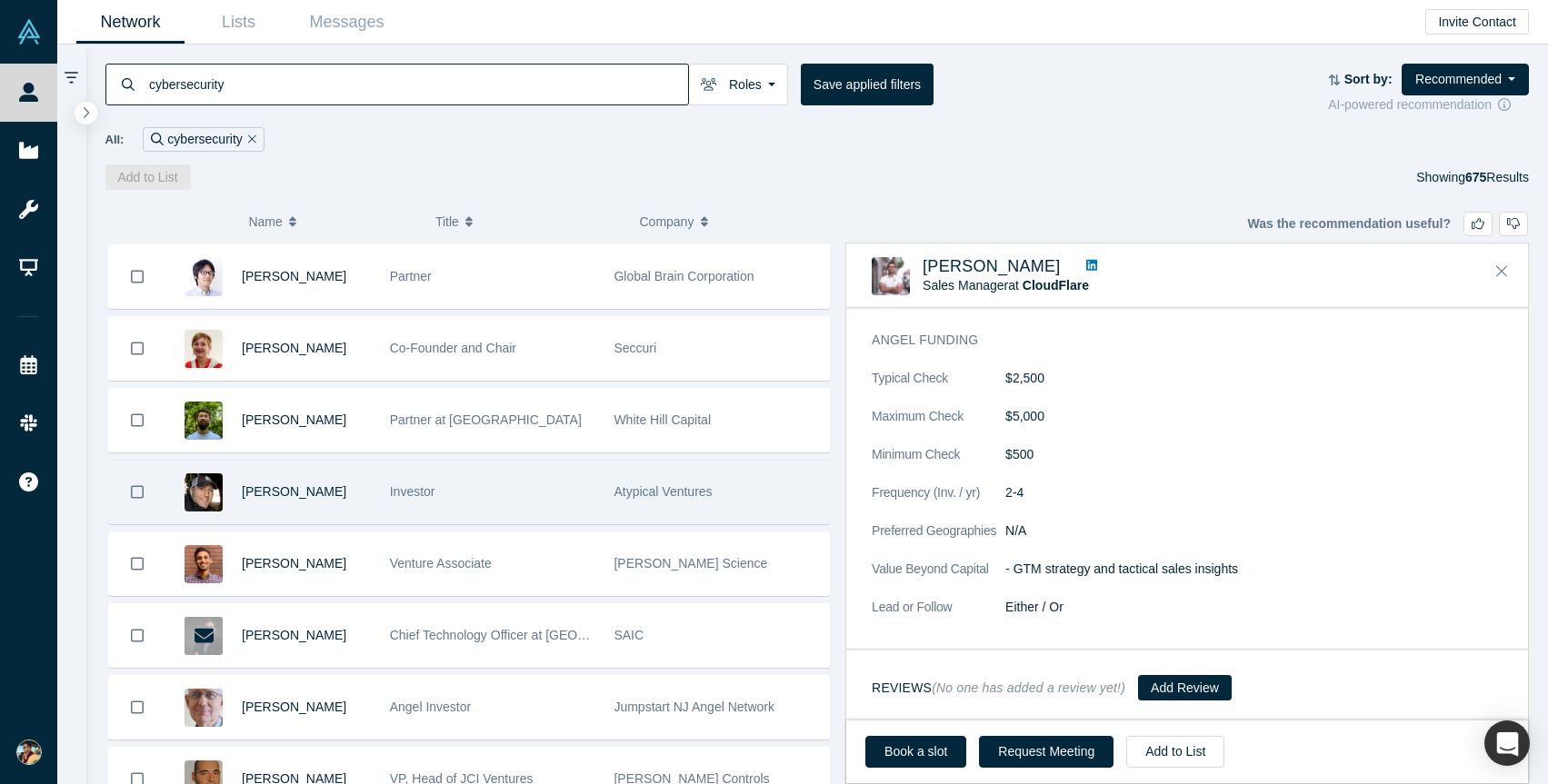
scroll to position [4897, 0]
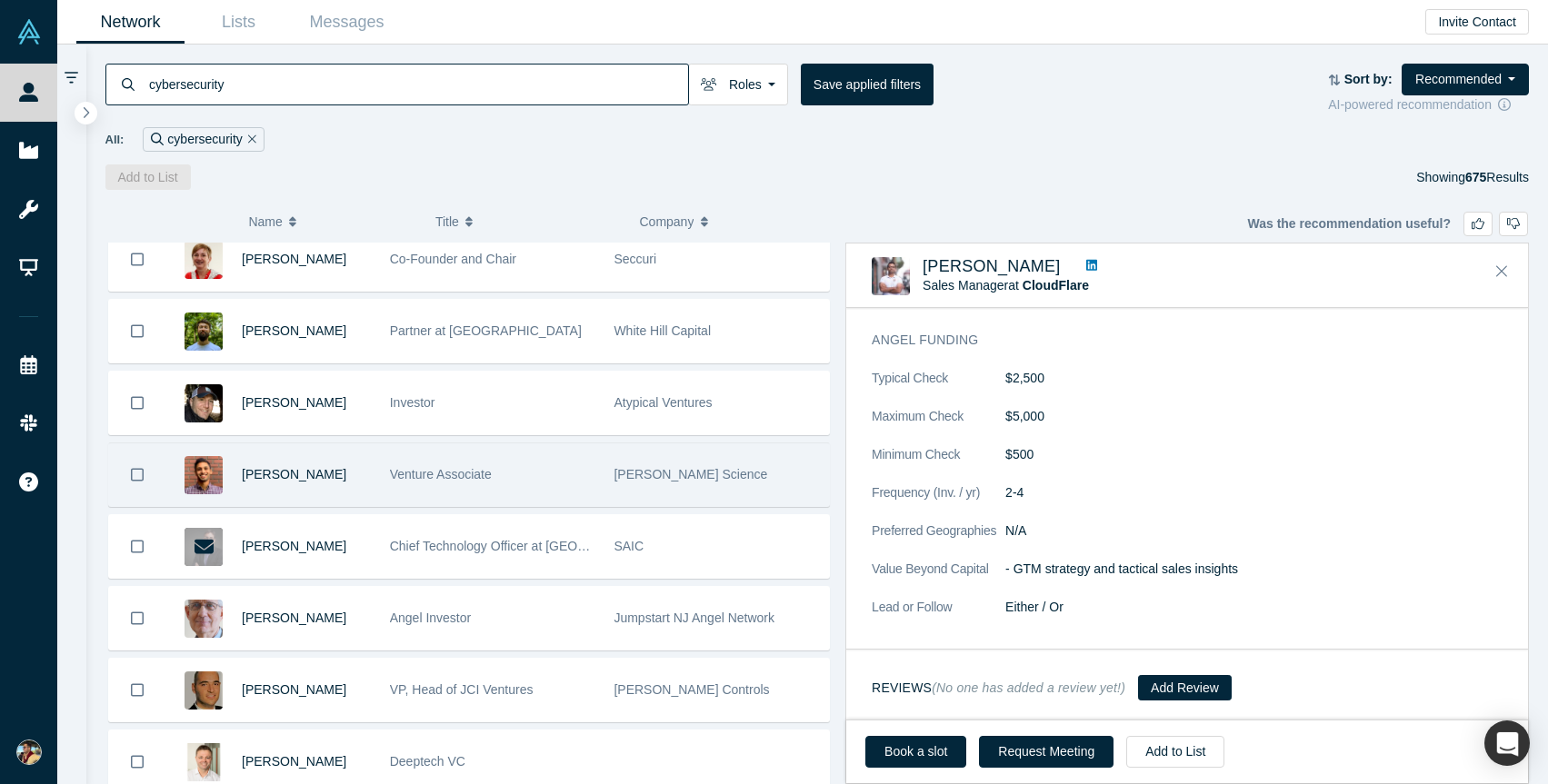
click at [474, 477] on span "Venture Associate" at bounding box center [441, 474] width 102 height 15
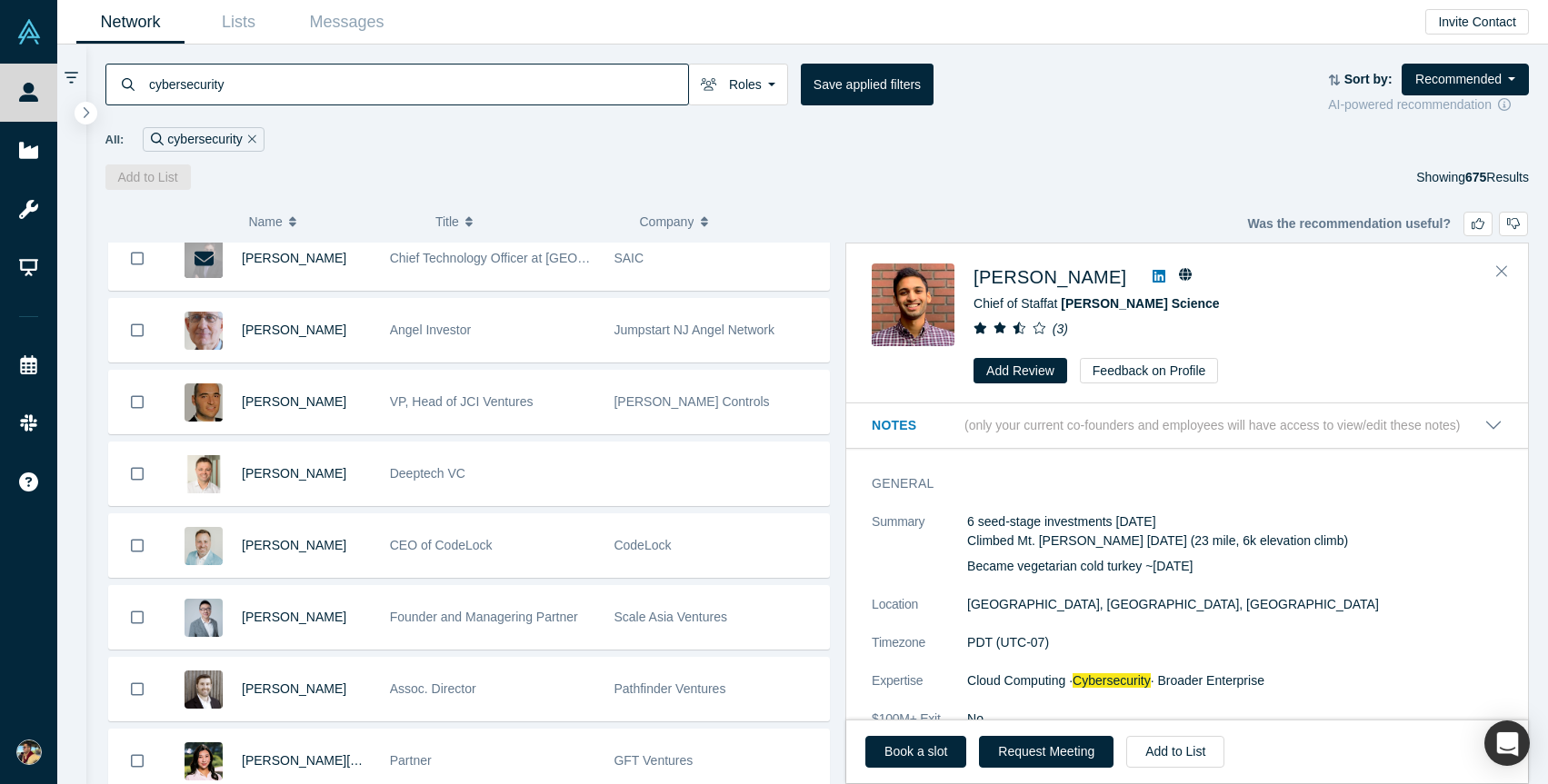
scroll to position [5190, 0]
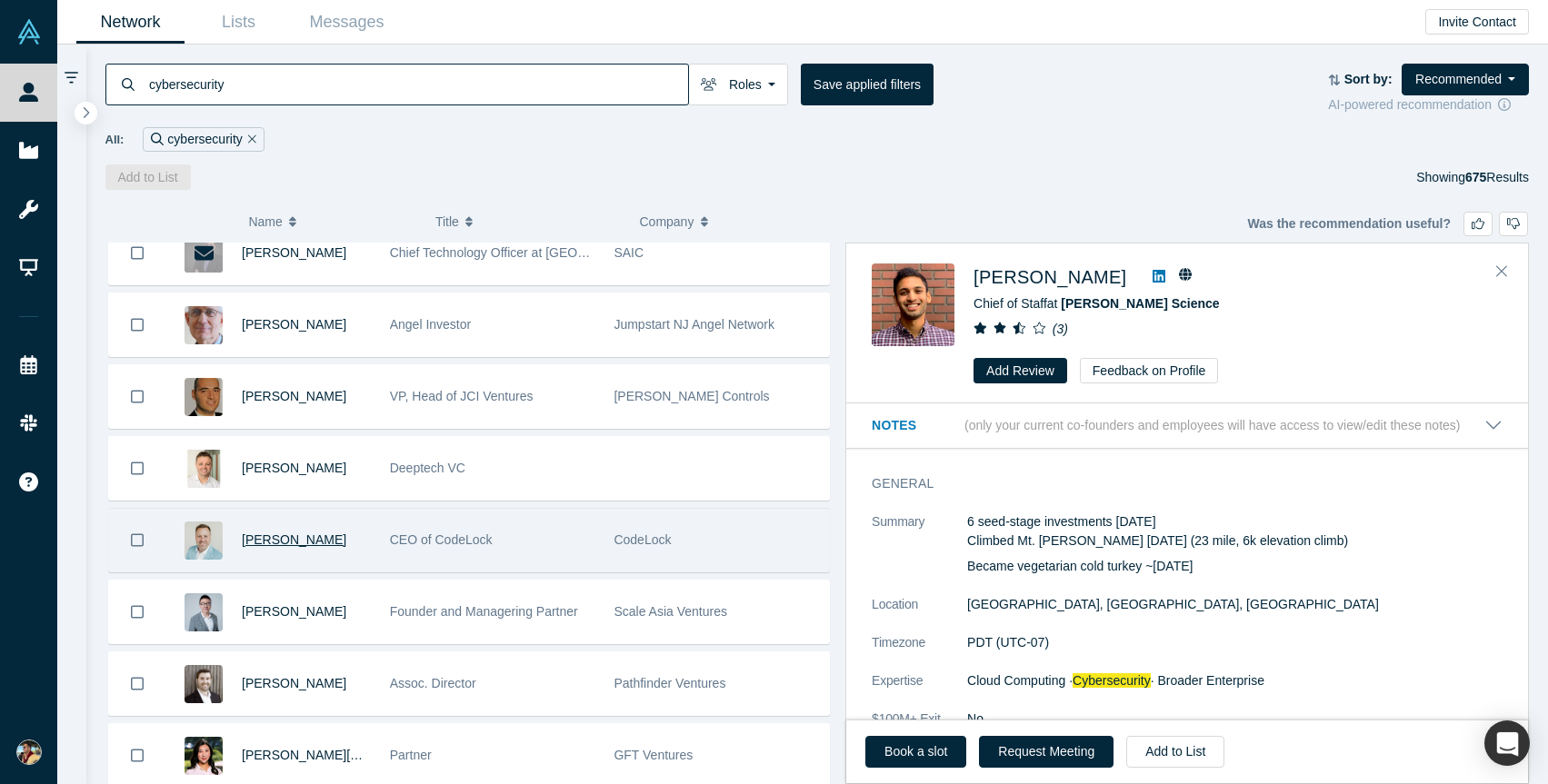
click at [297, 546] on span "[PERSON_NAME]" at bounding box center [293, 540] width 105 height 15
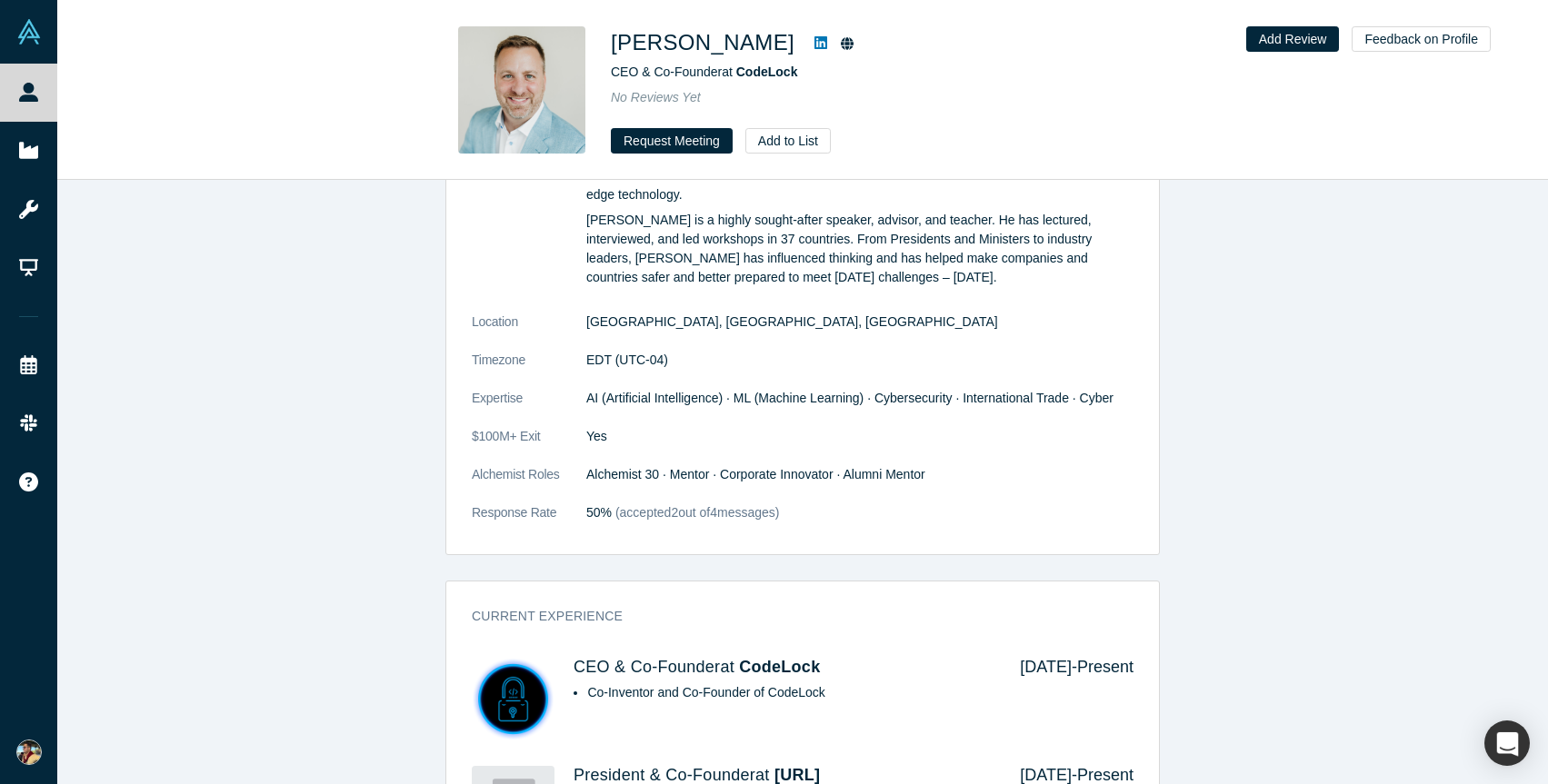
scroll to position [867, 0]
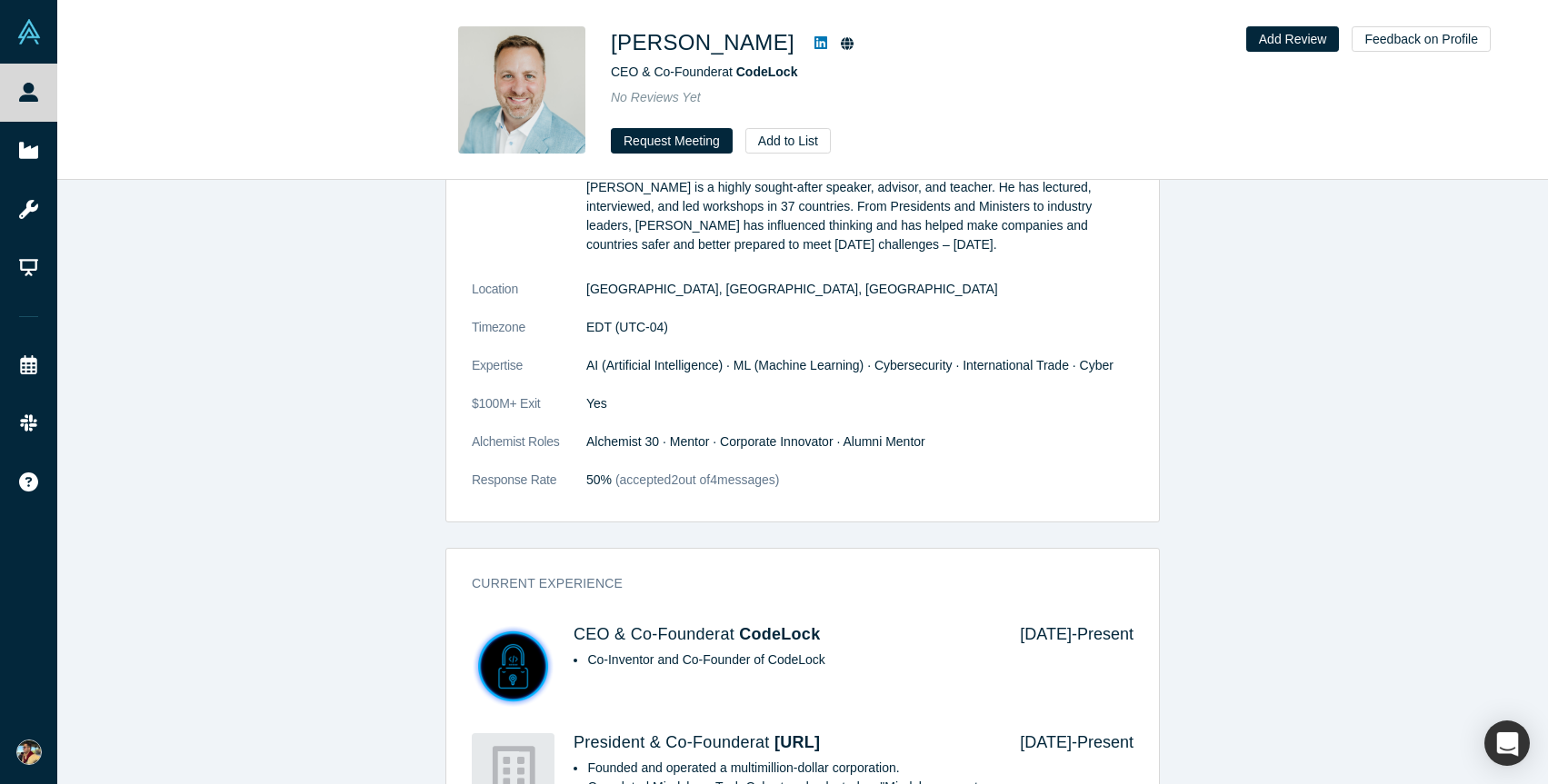
click at [815, 45] on icon at bounding box center [821, 43] width 13 height 15
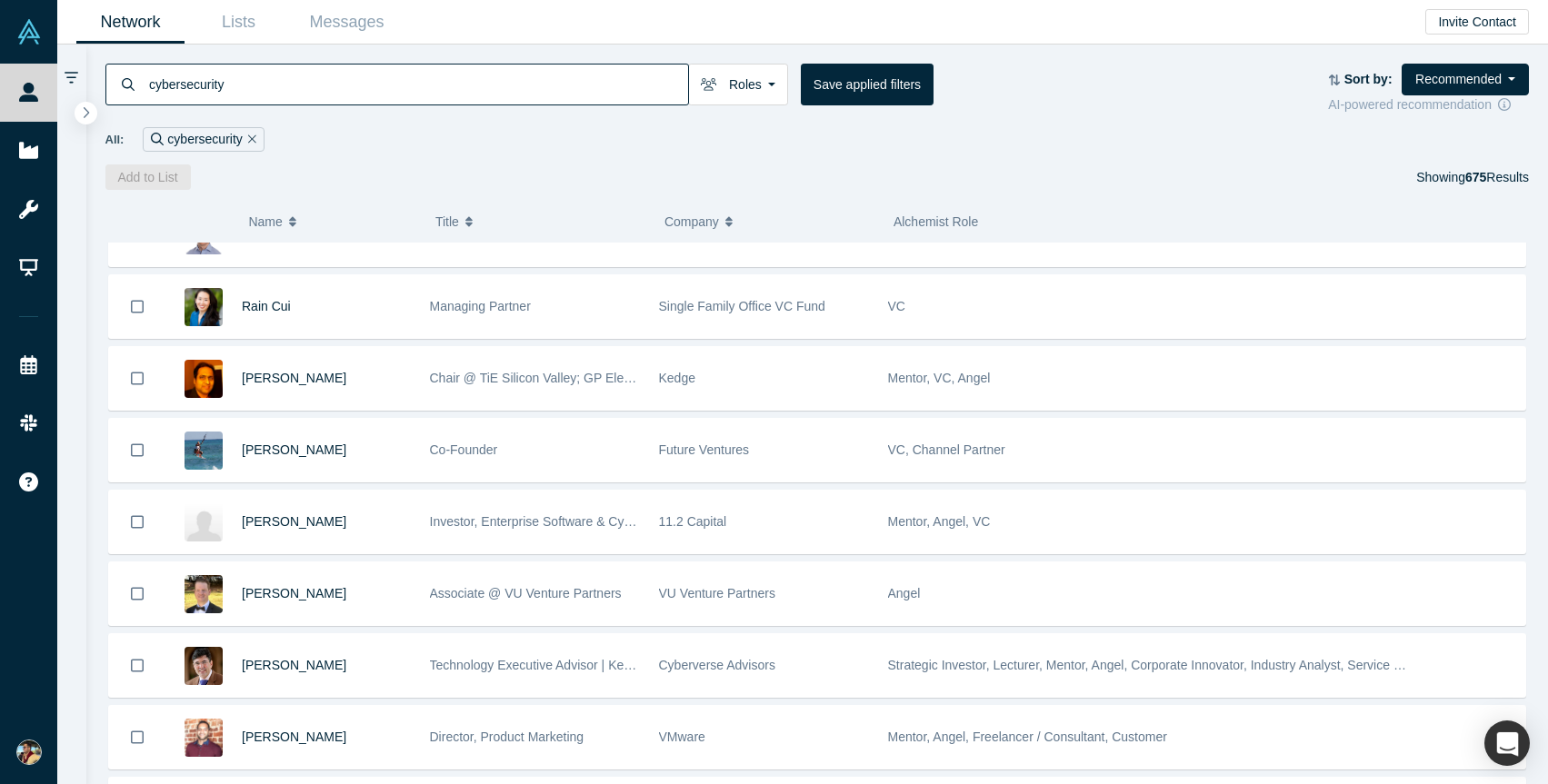
scroll to position [6796, 0]
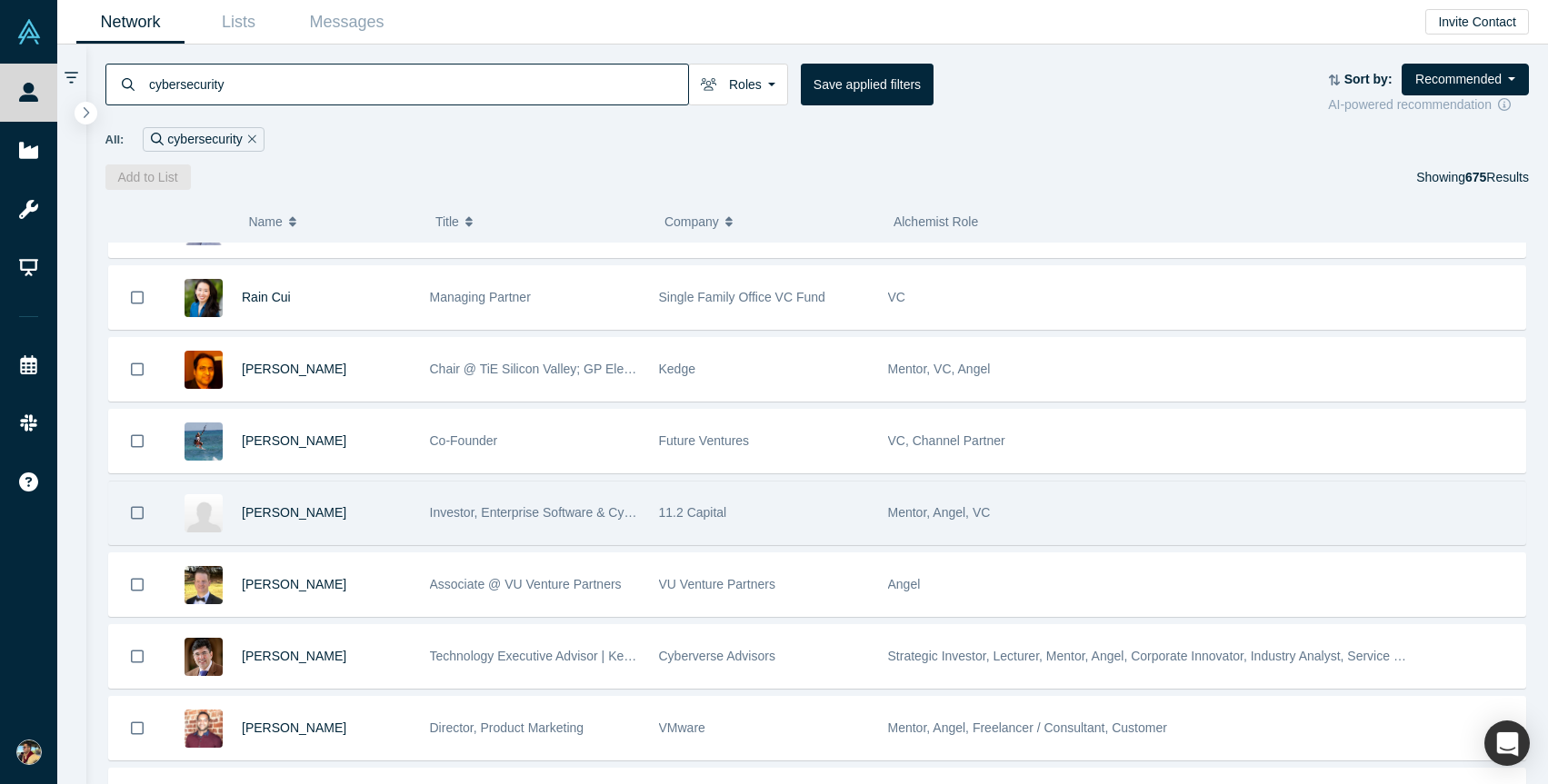
click at [563, 520] on div "Investor, Enterprise Software & Cyber Security" at bounding box center [535, 513] width 210 height 63
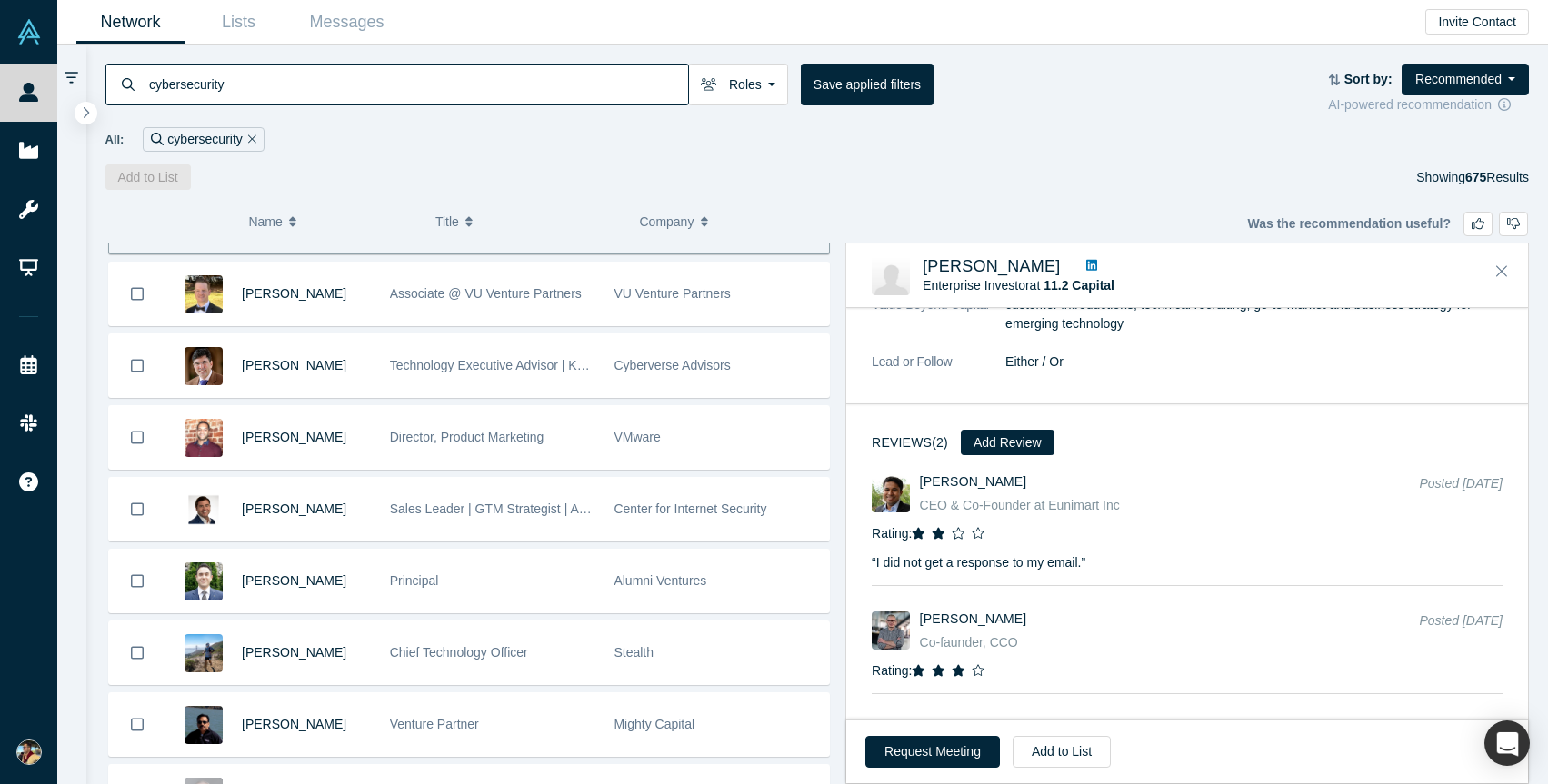
scroll to position [7090, 0]
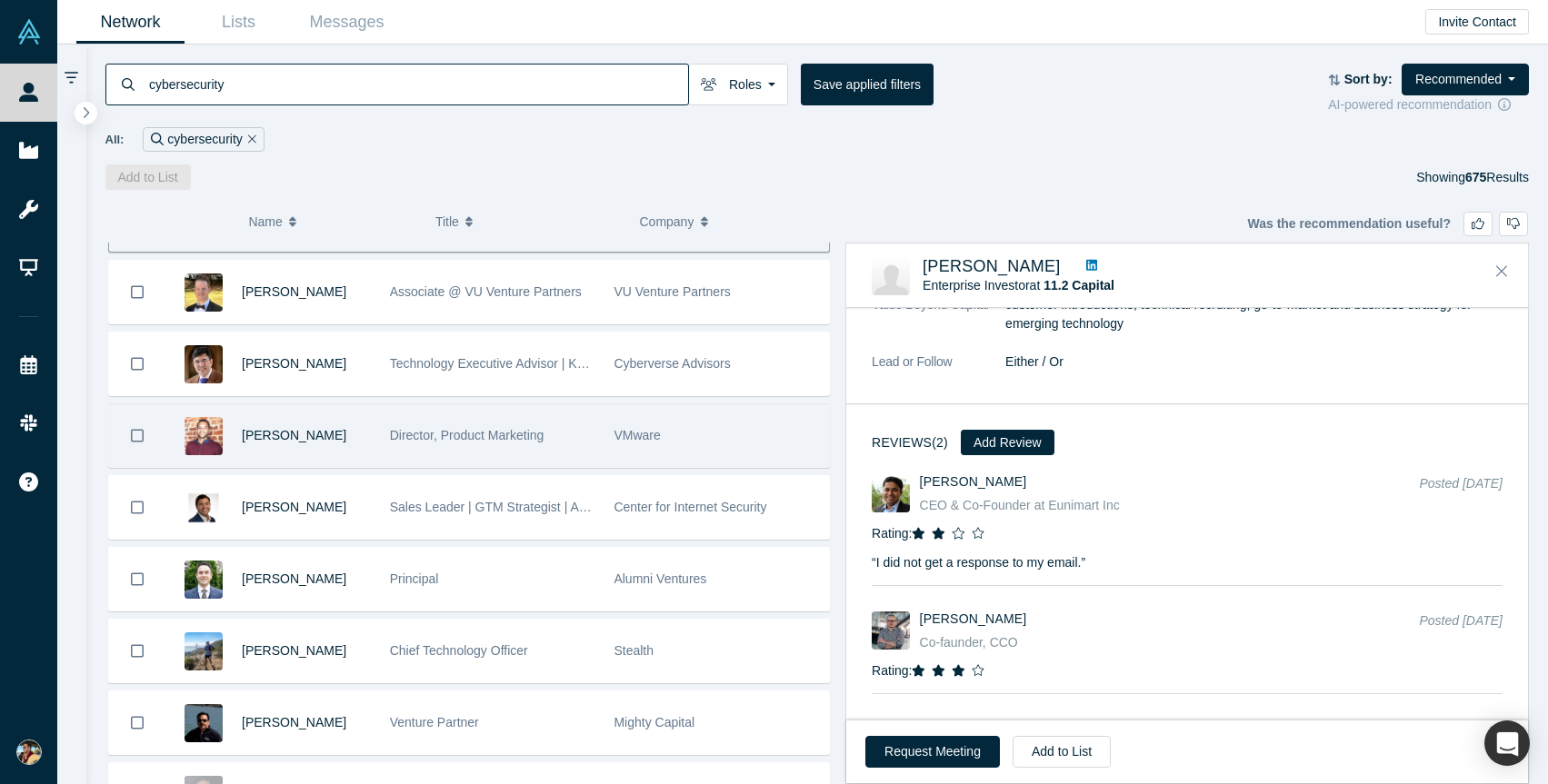
click at [382, 446] on div "Director, Product Marketing" at bounding box center [492, 435] width 224 height 63
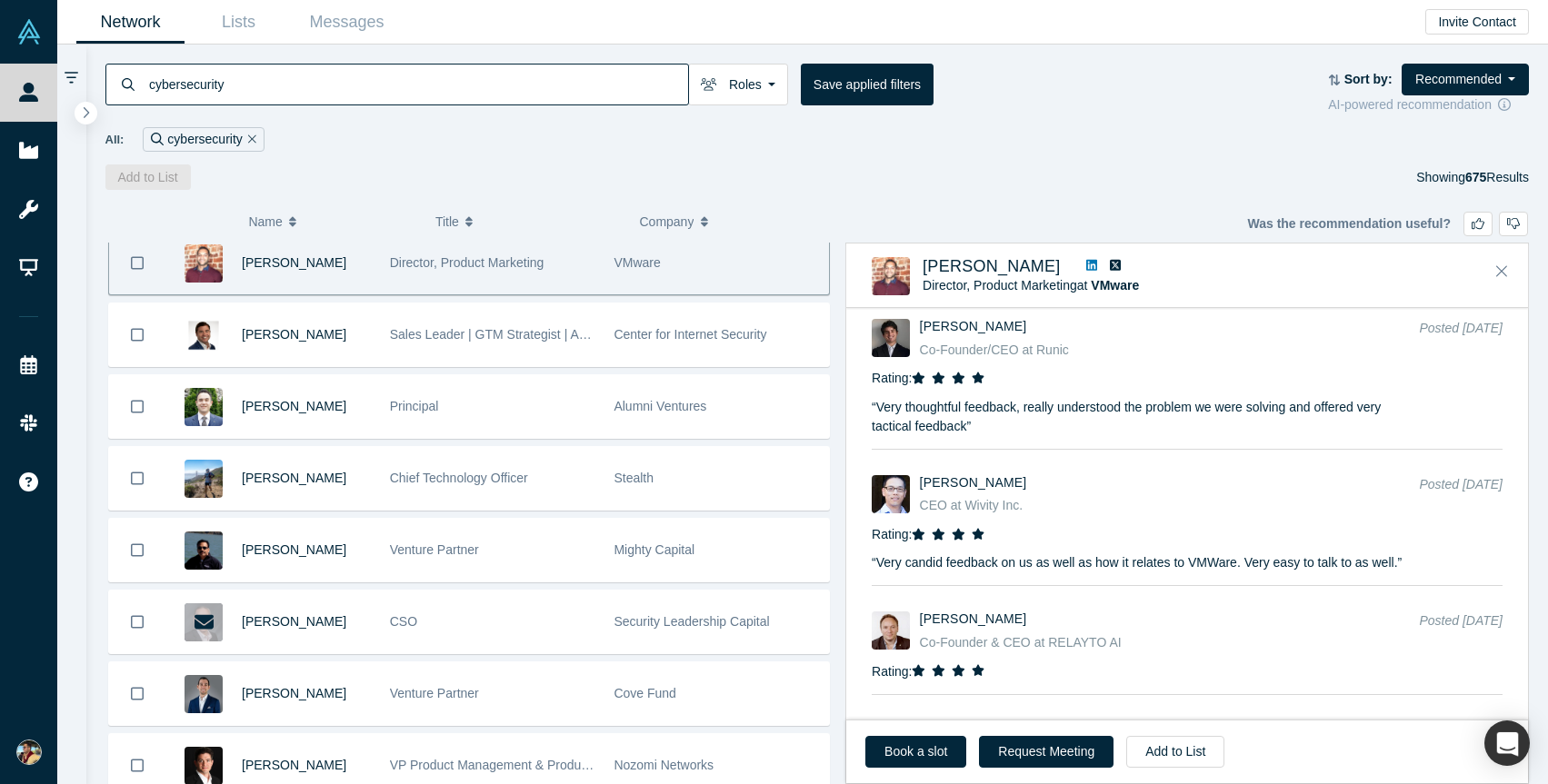
scroll to position [7279, 0]
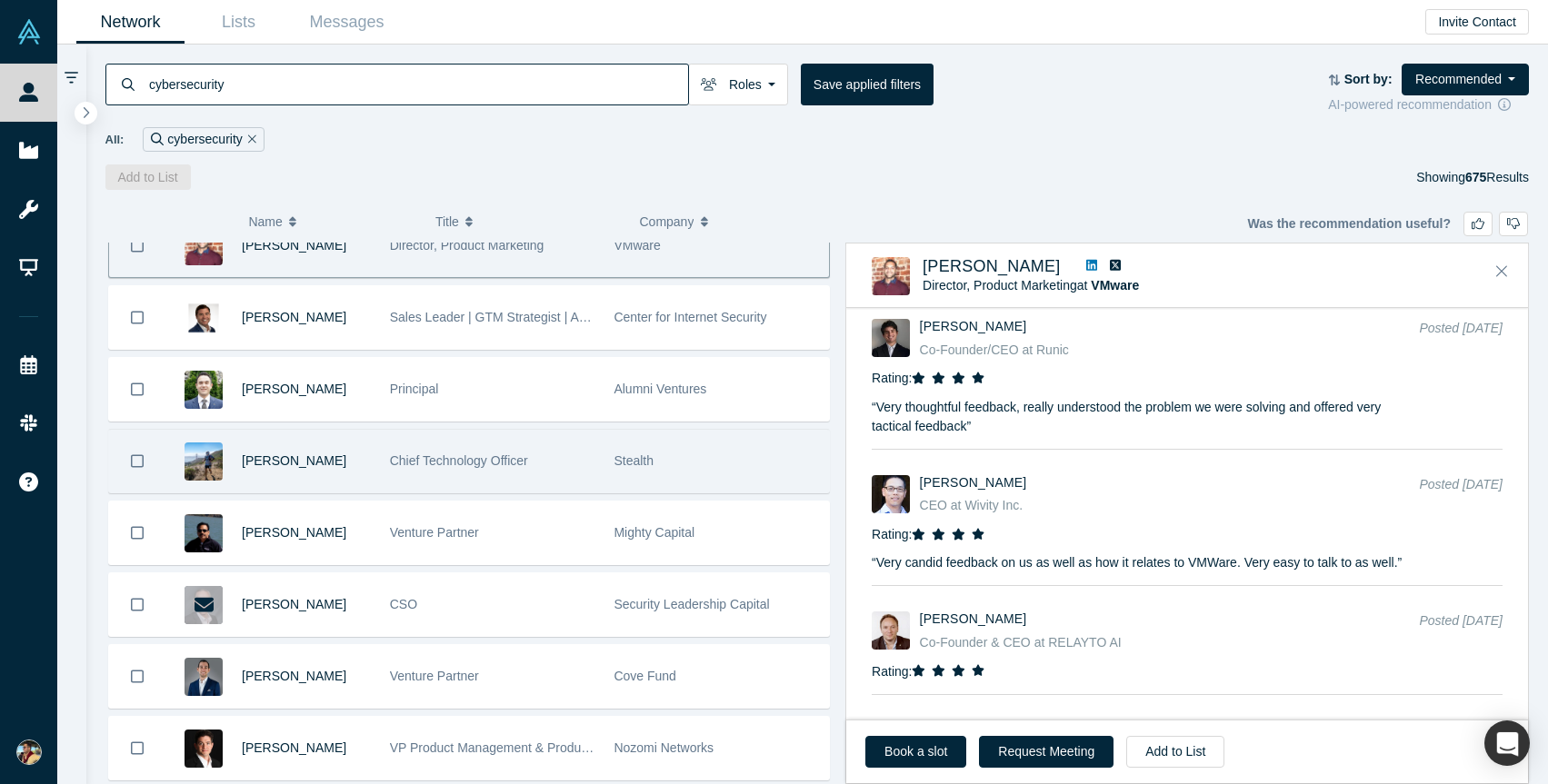
click at [414, 474] on div "Chief Technology Officer" at bounding box center [493, 461] width 206 height 63
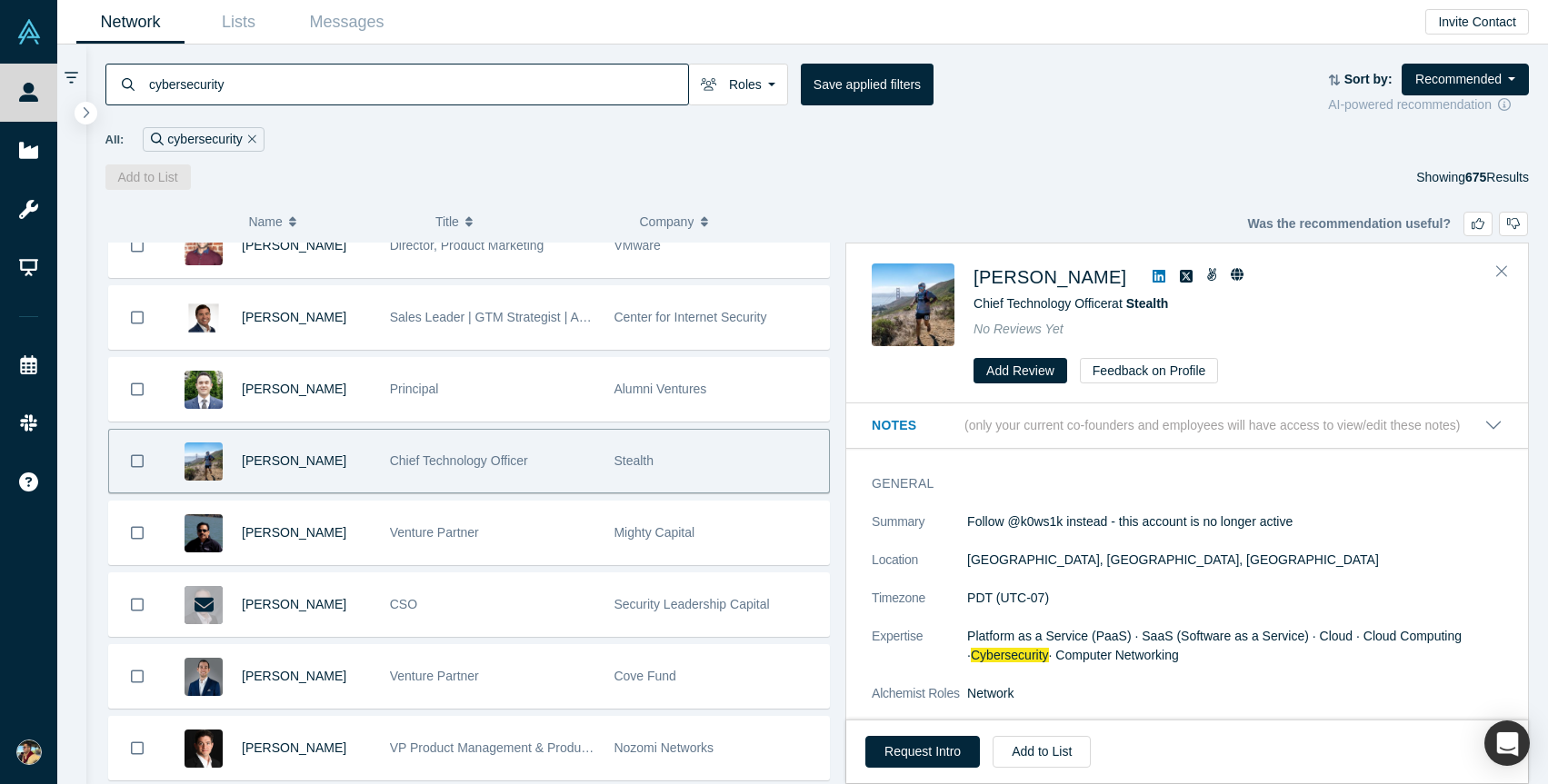
click at [1173, 277] on link at bounding box center [1159, 277] width 27 height 22
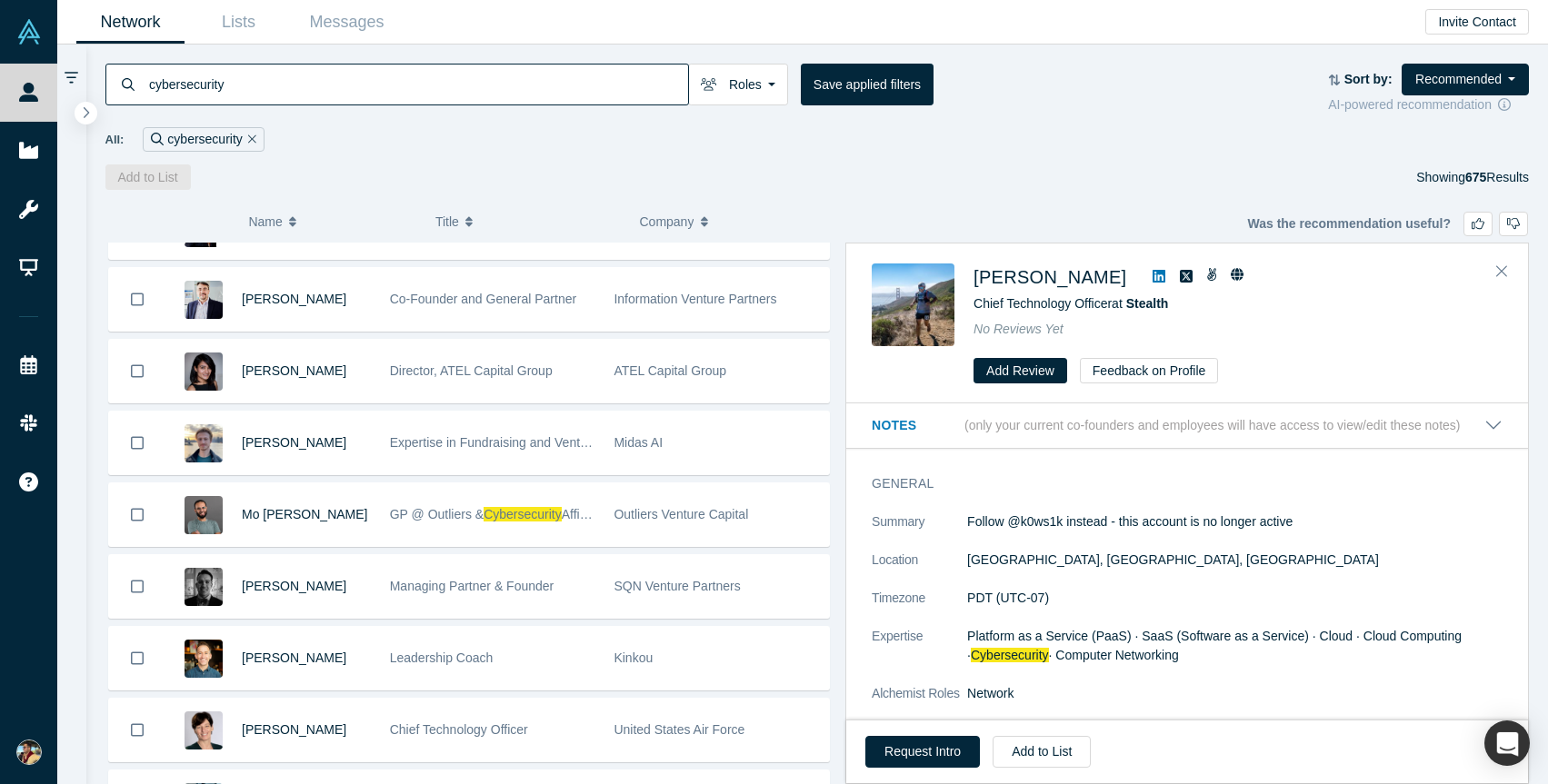
scroll to position [10172, 0]
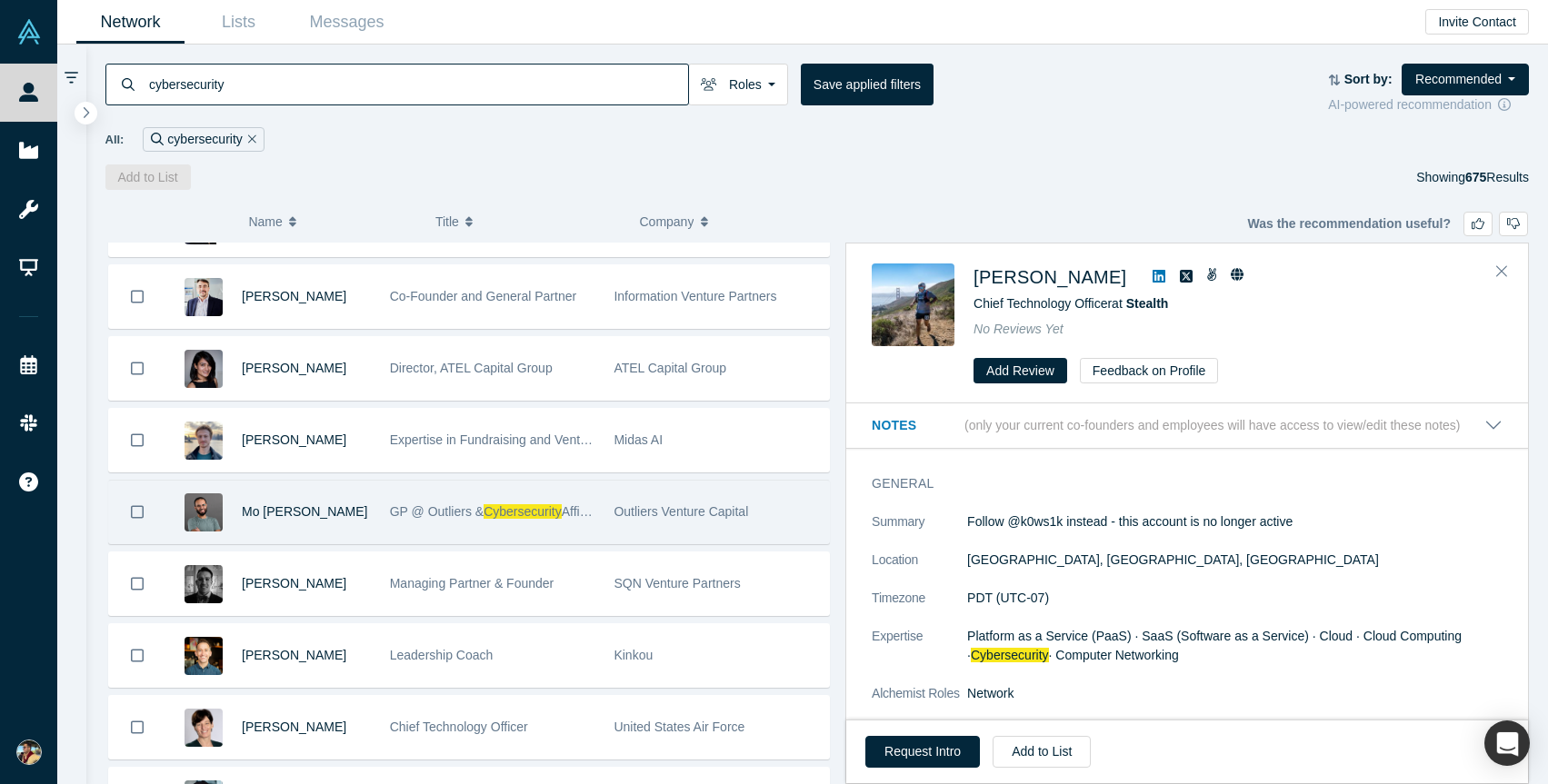
click at [352, 514] on div "Mo [PERSON_NAME]" at bounding box center [306, 512] width 129 height 63
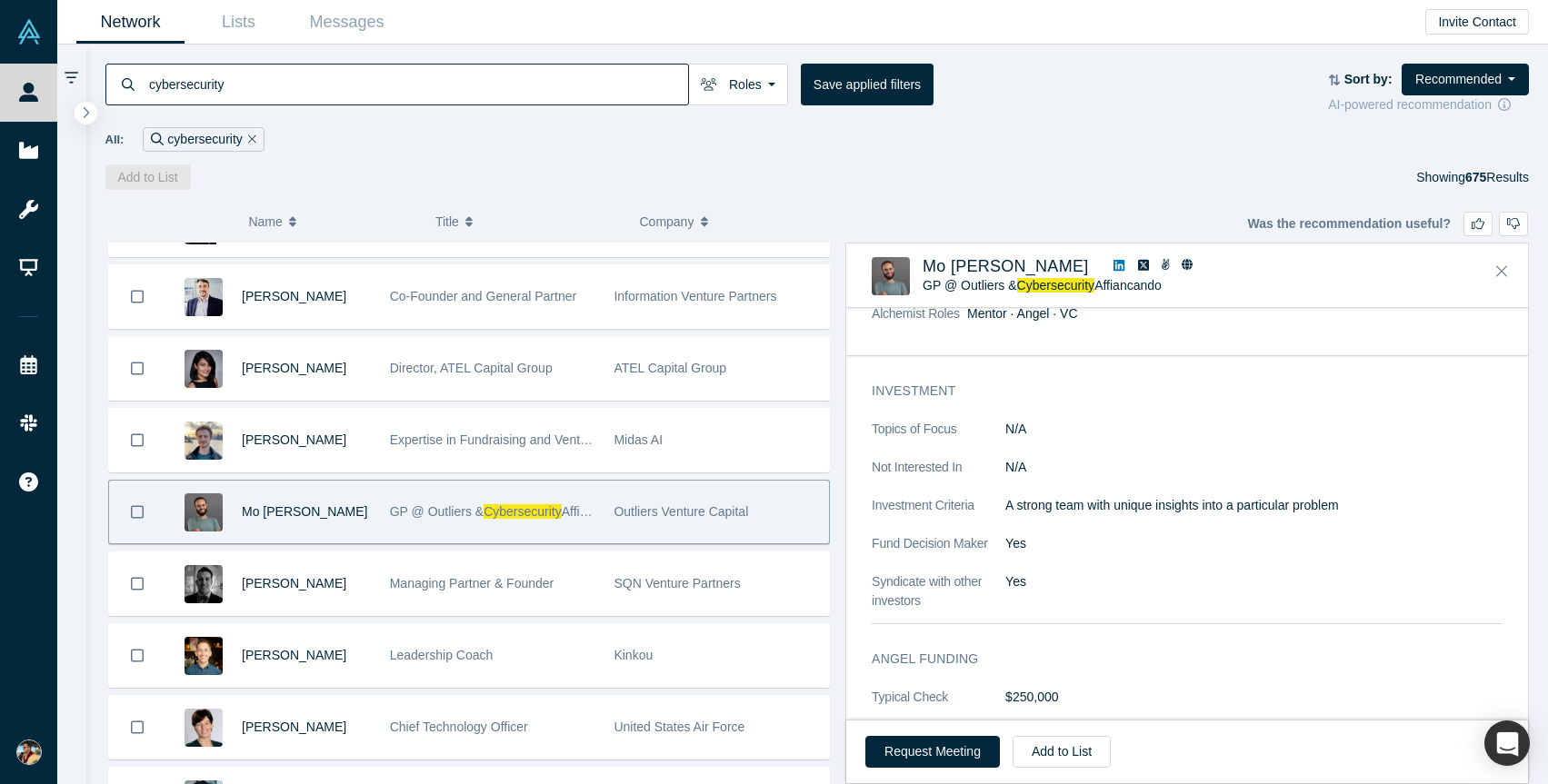
scroll to position [0, 0]
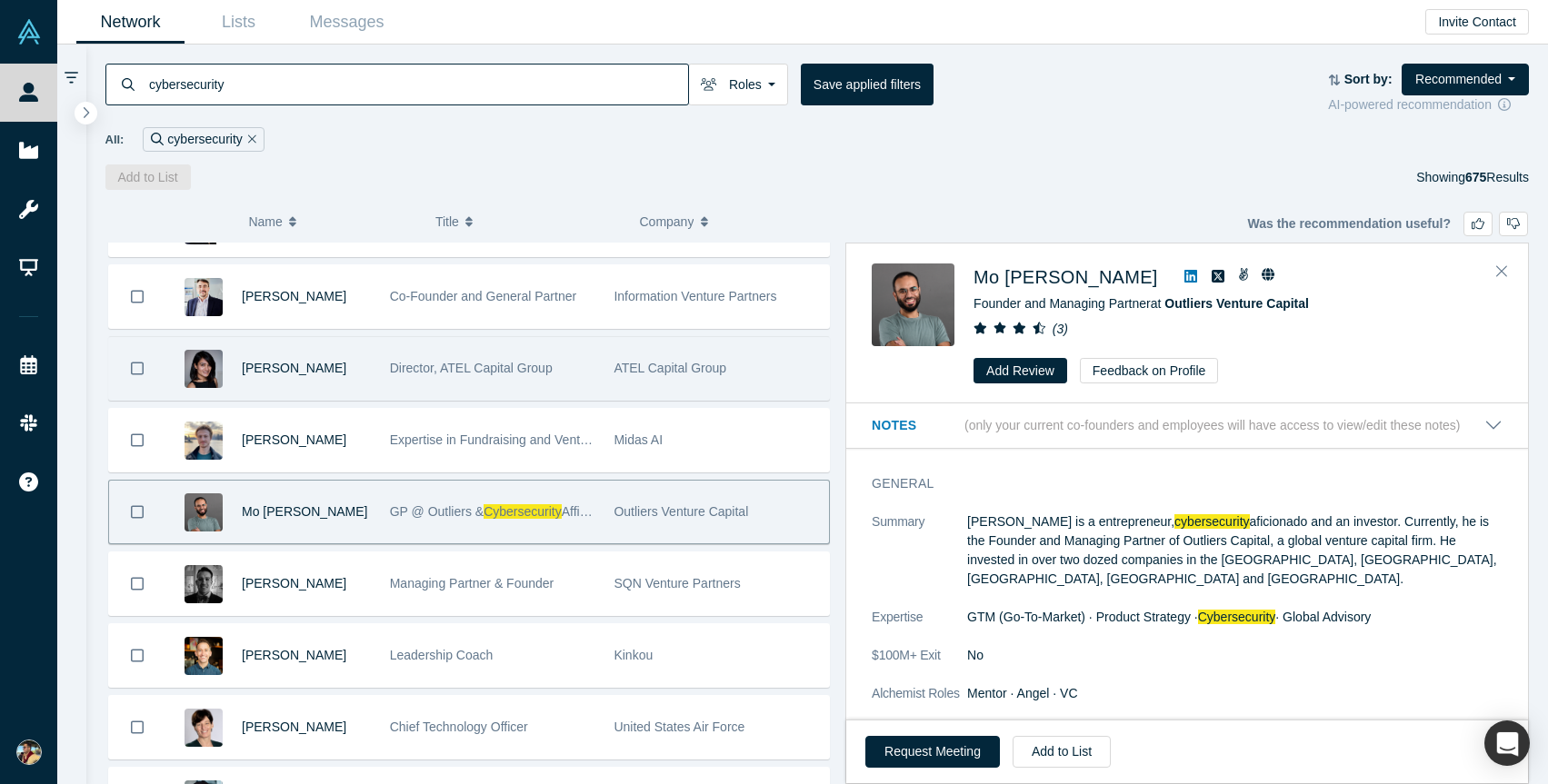
click at [392, 376] on div "Director, ATEL Capital Group" at bounding box center [493, 368] width 206 height 63
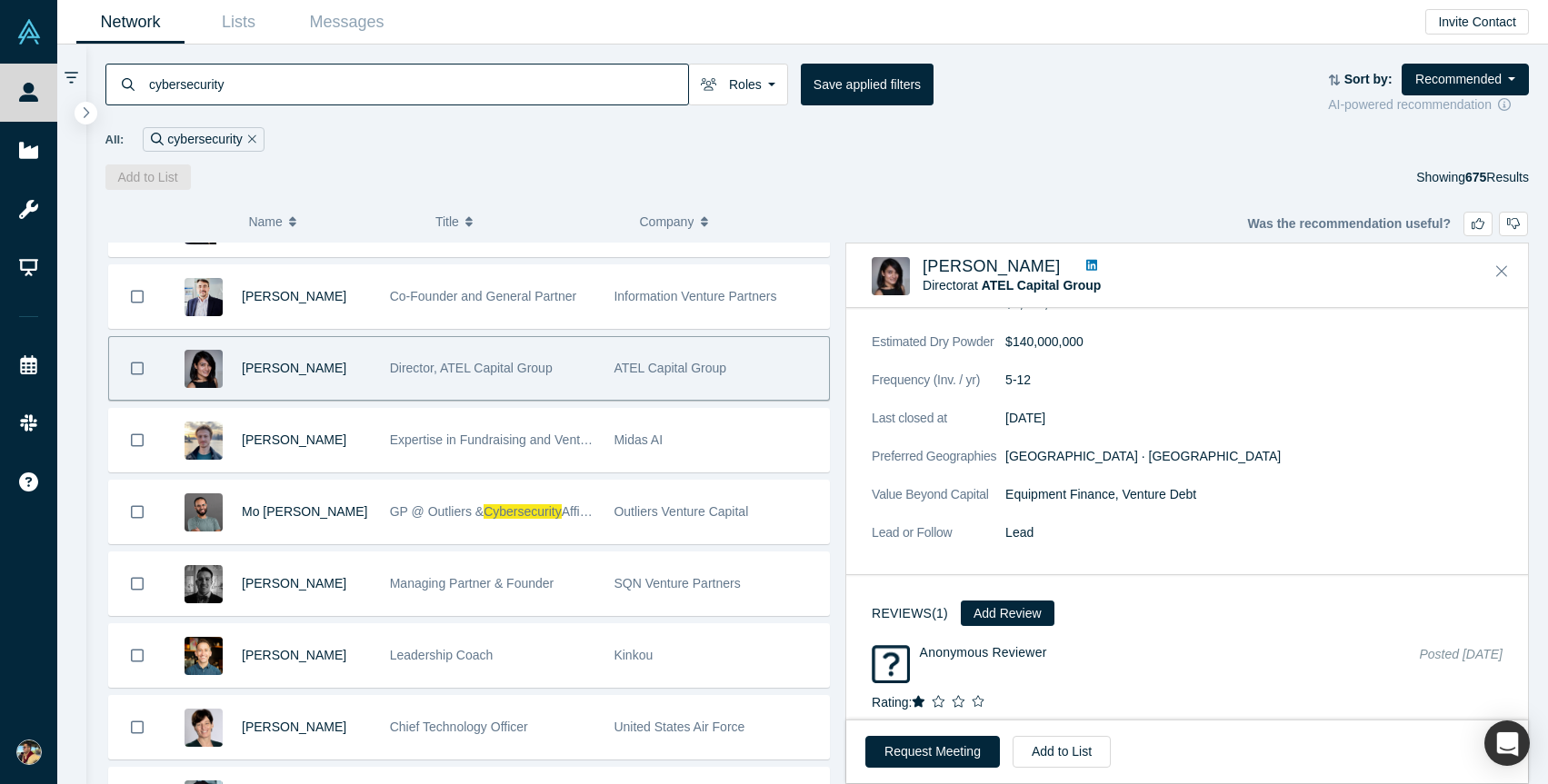
scroll to position [2079, 0]
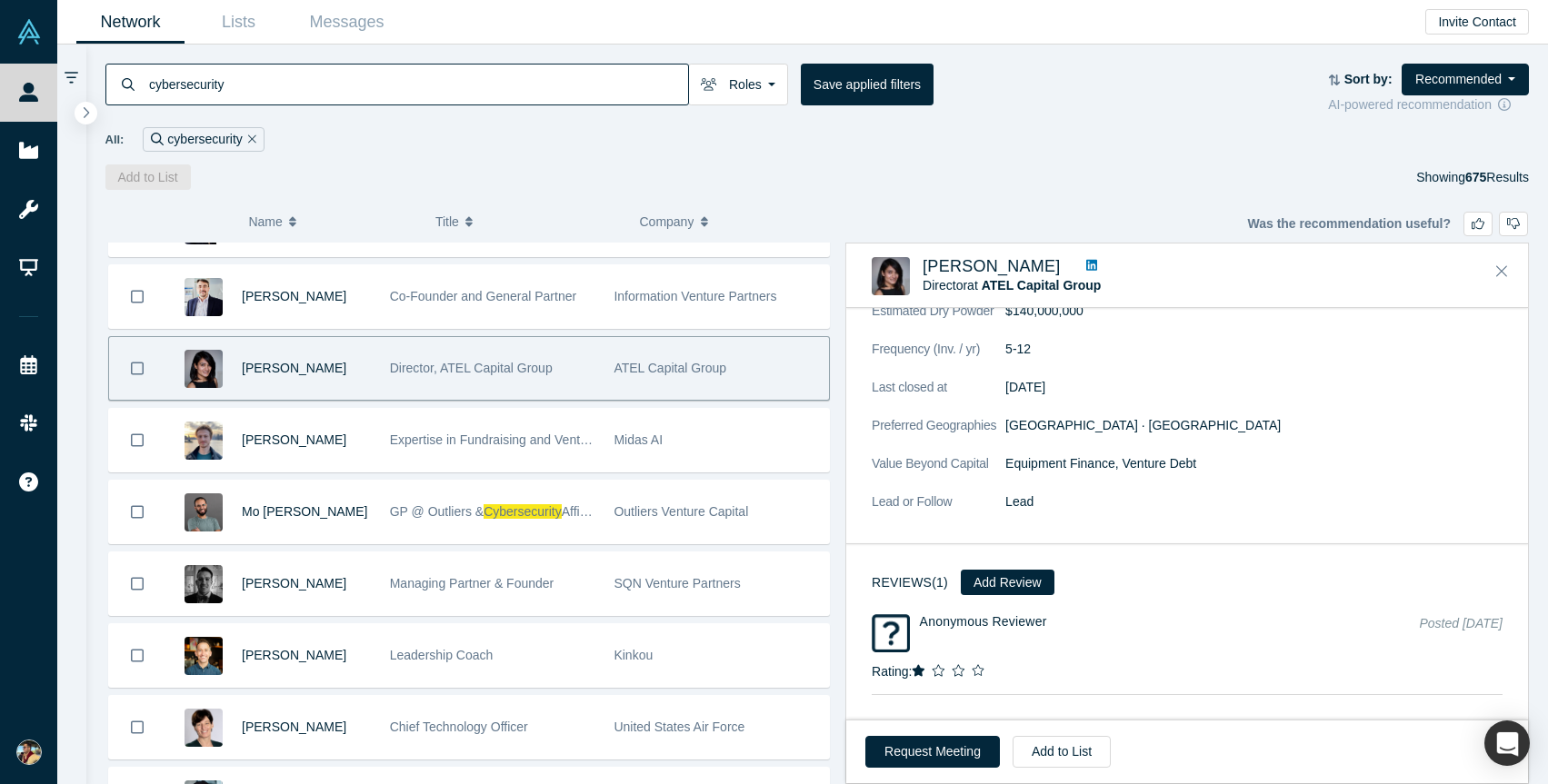
click at [1086, 263] on icon at bounding box center [1092, 265] width 11 height 11
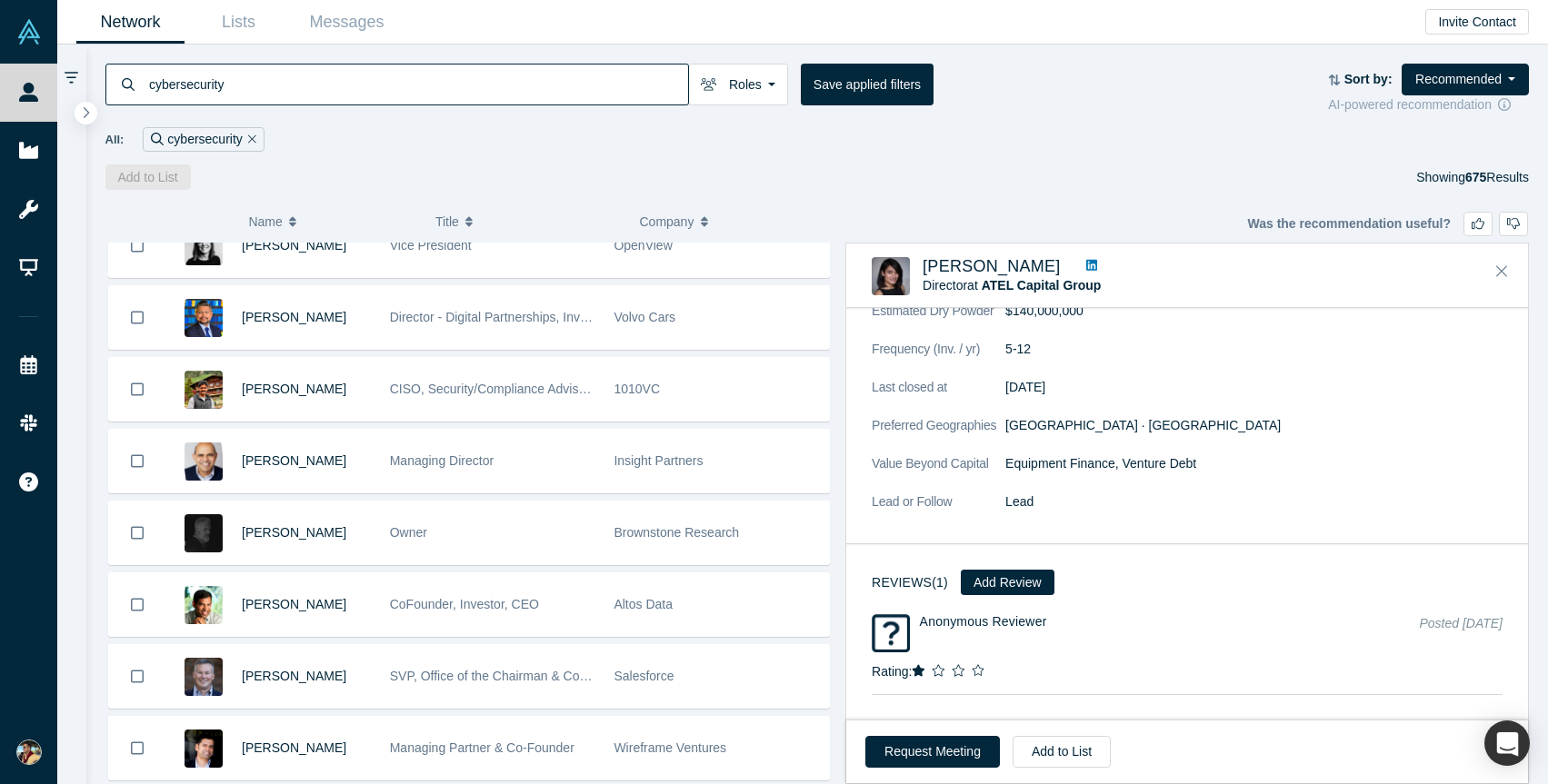
scroll to position [10875, 0]
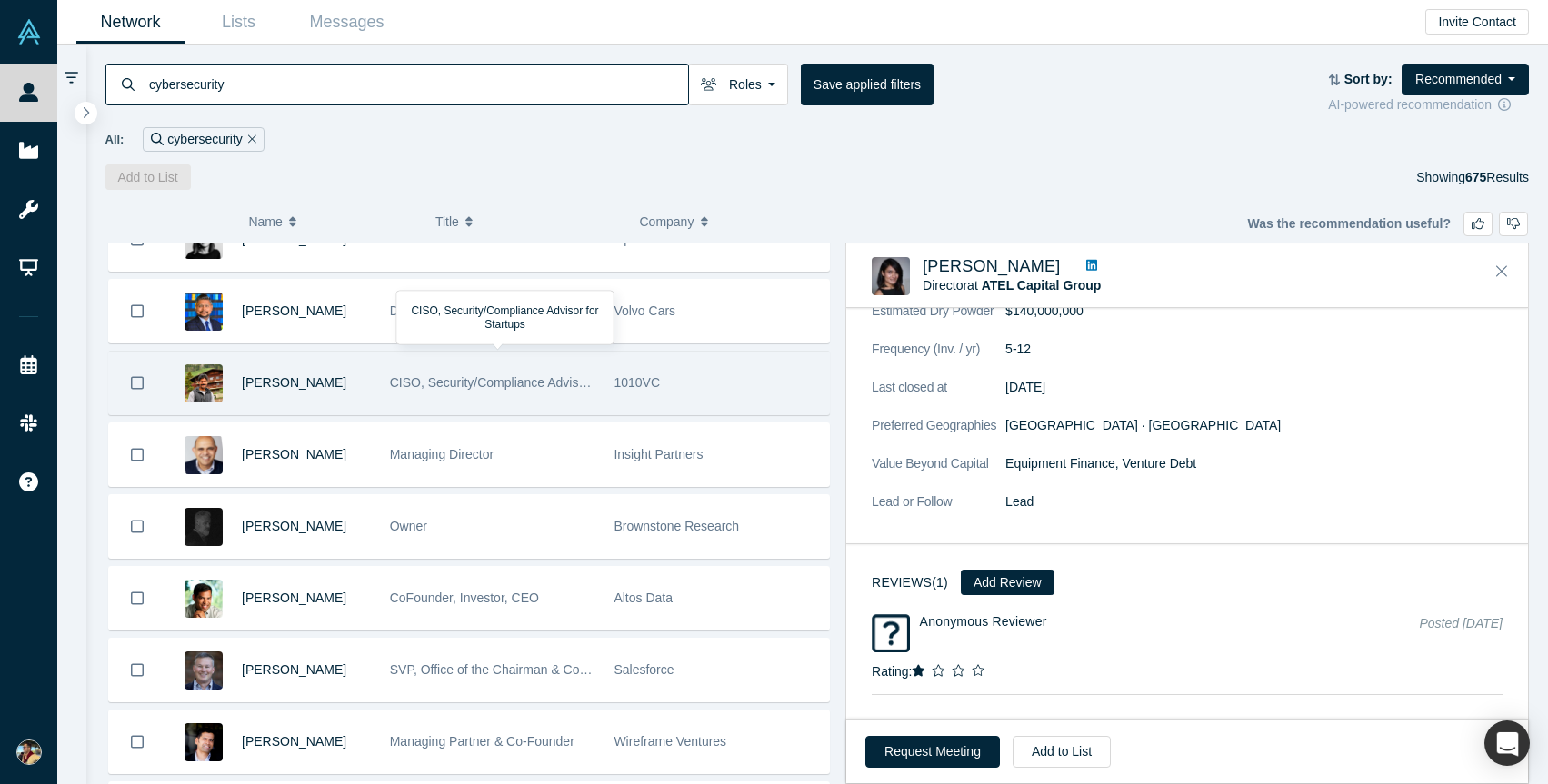
click at [497, 396] on div "CISO, Security/Compliance Advisor for Startups" at bounding box center [493, 382] width 206 height 63
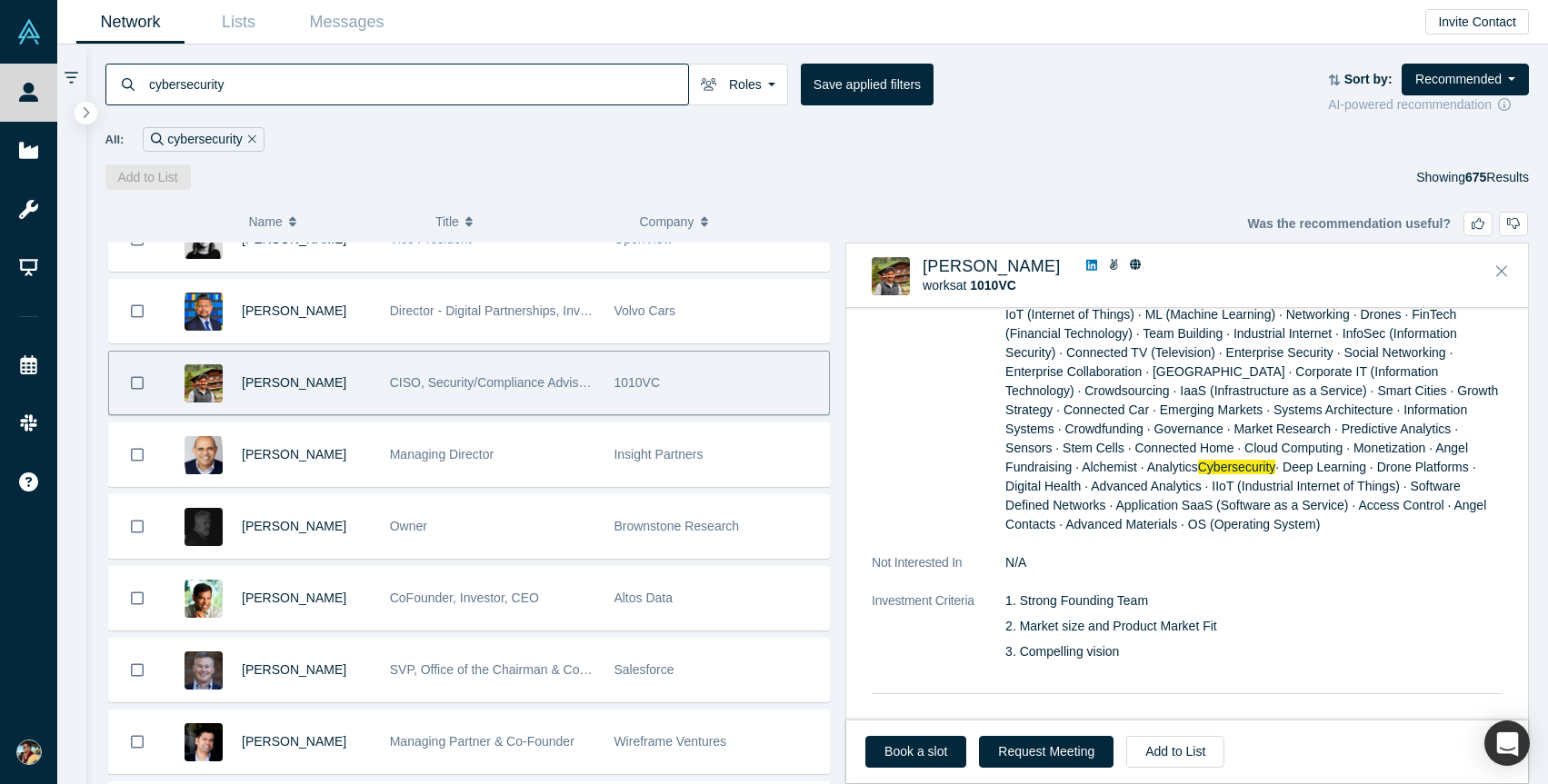
scroll to position [1317, 0]
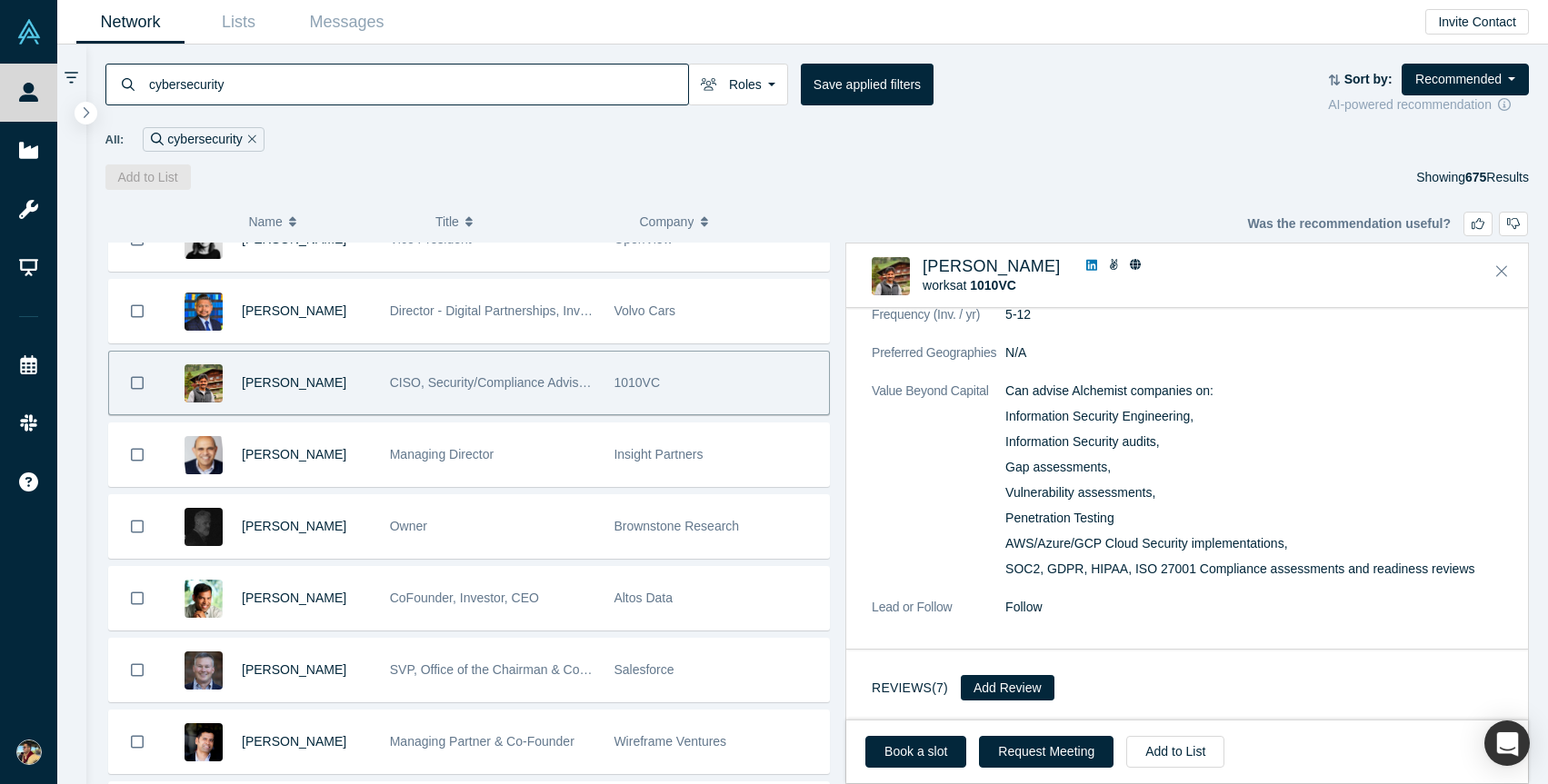
click at [1086, 267] on icon at bounding box center [1092, 265] width 11 height 13
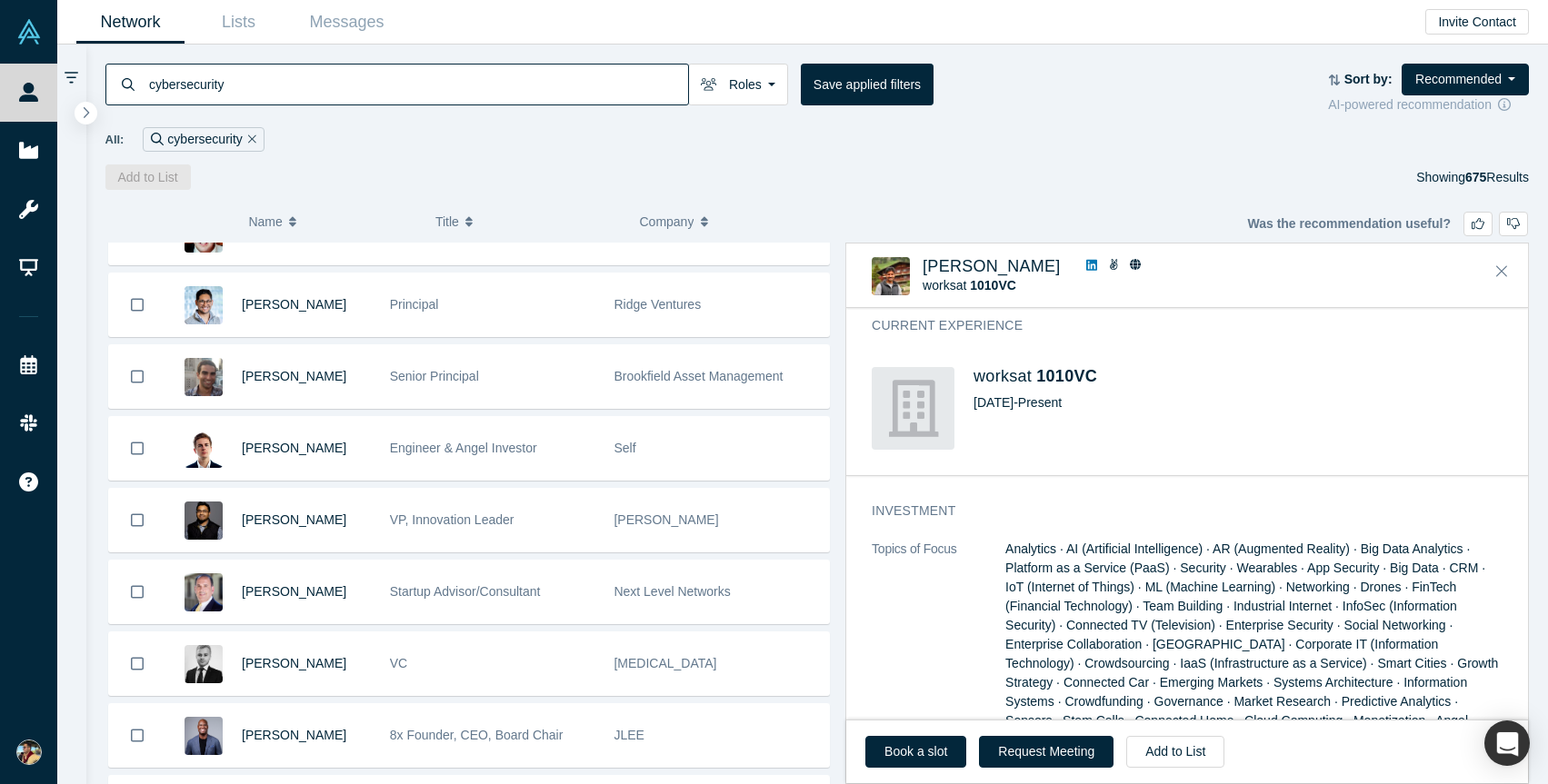
scroll to position [11966, 0]
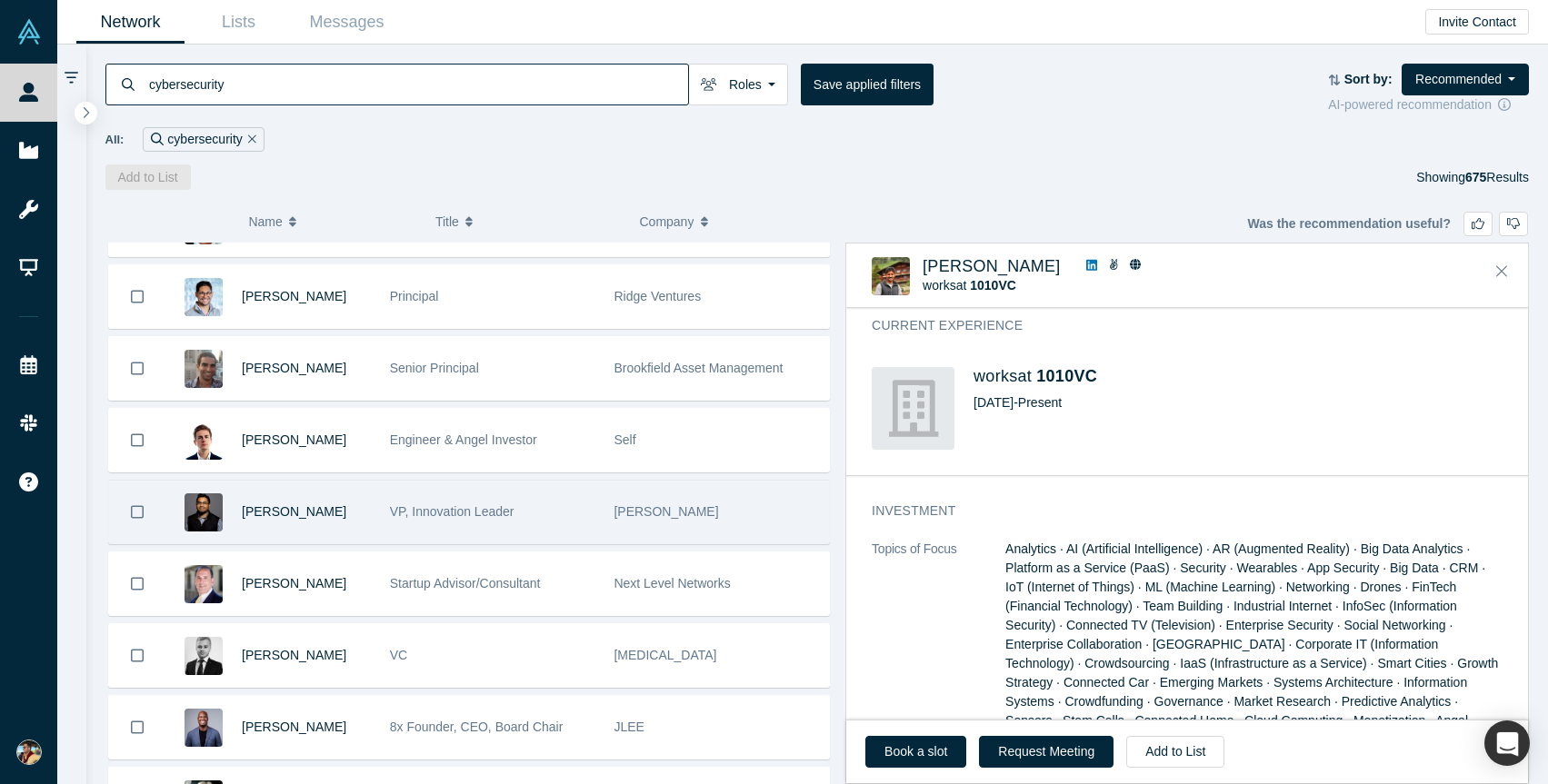
click at [499, 500] on div "VP, Innovation Leader" at bounding box center [493, 512] width 206 height 63
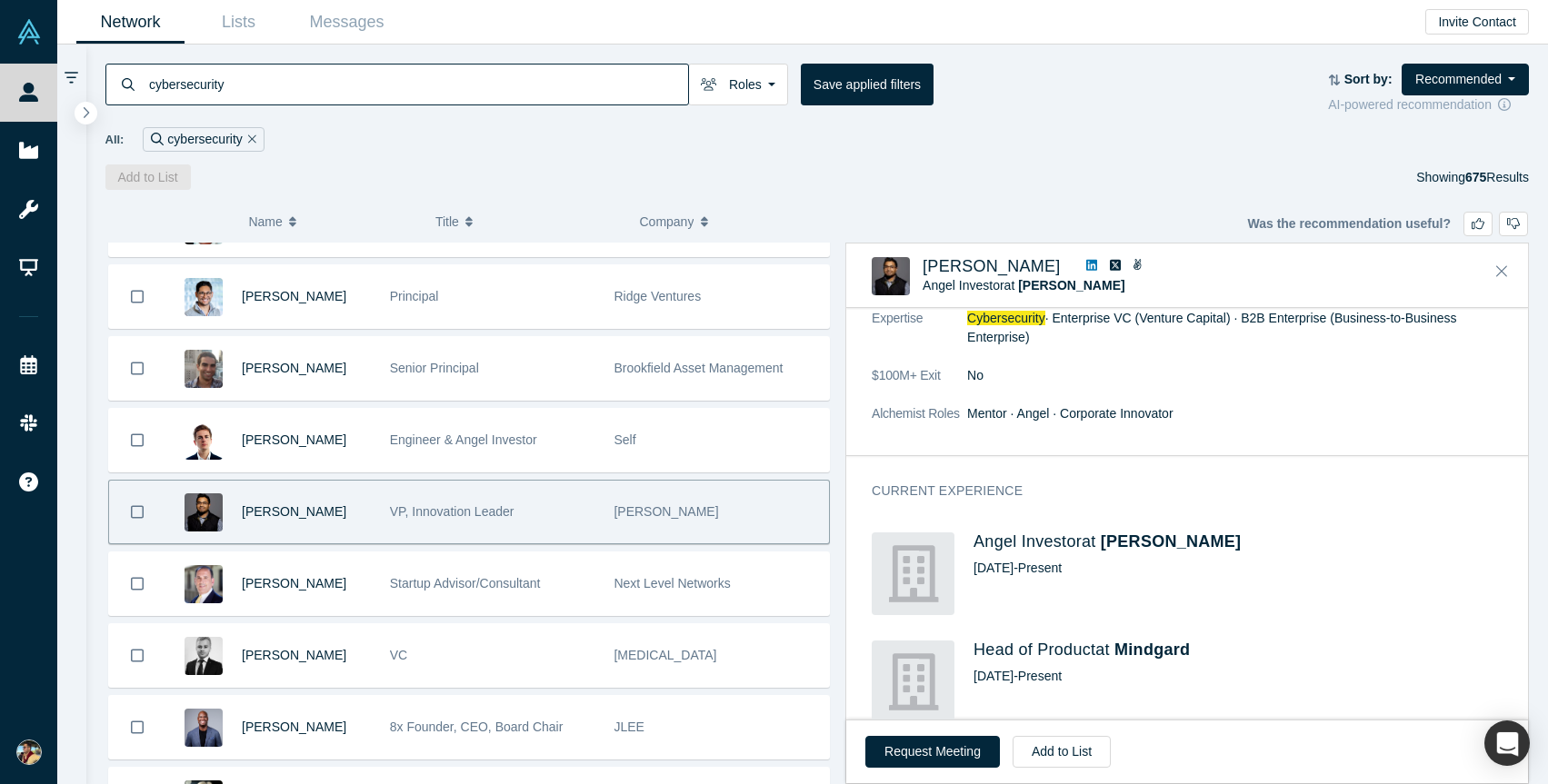
scroll to position [0, 0]
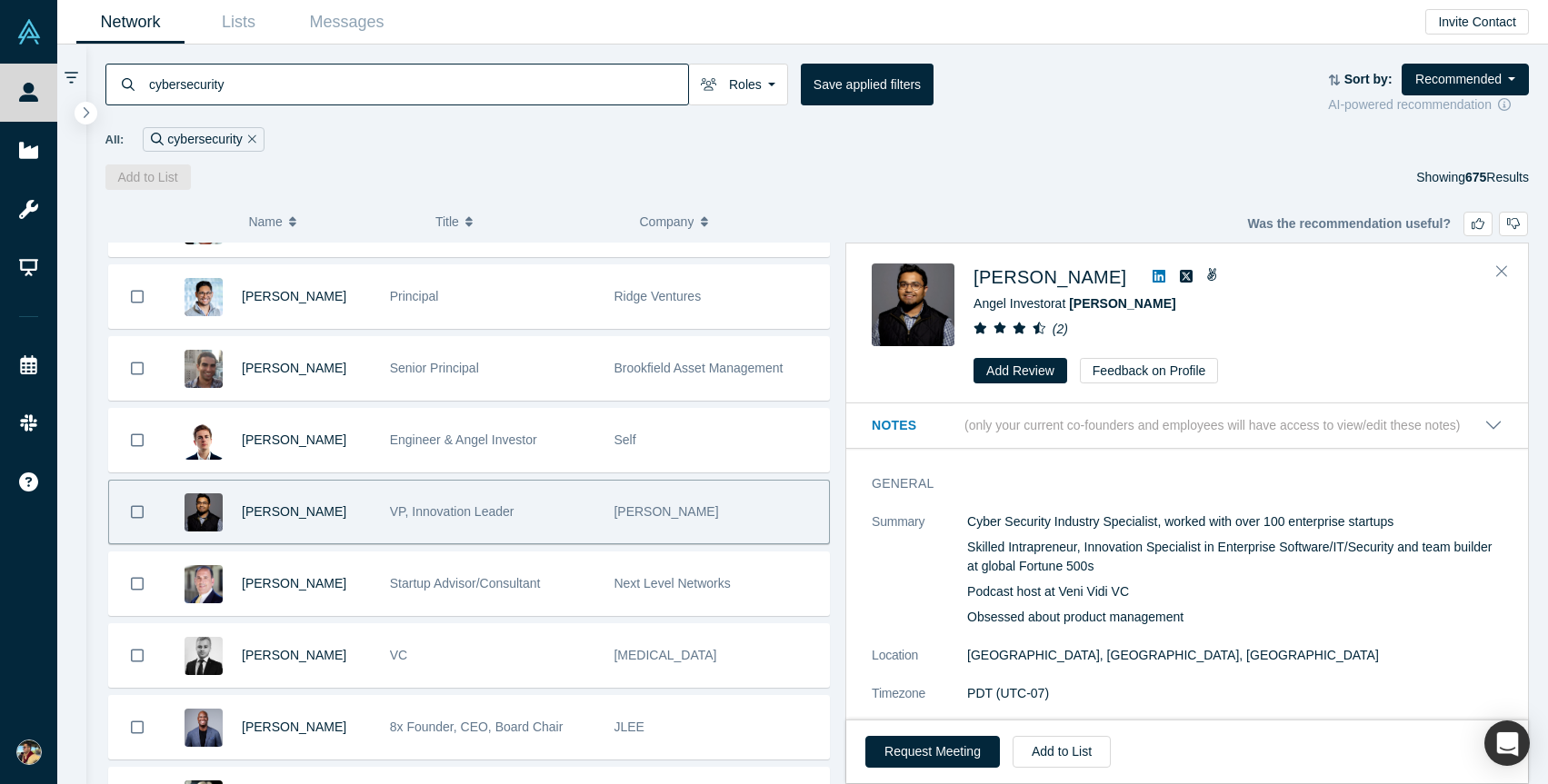
click at [1153, 282] on icon at bounding box center [1159, 276] width 13 height 15
